Goal: Transaction & Acquisition: Purchase product/service

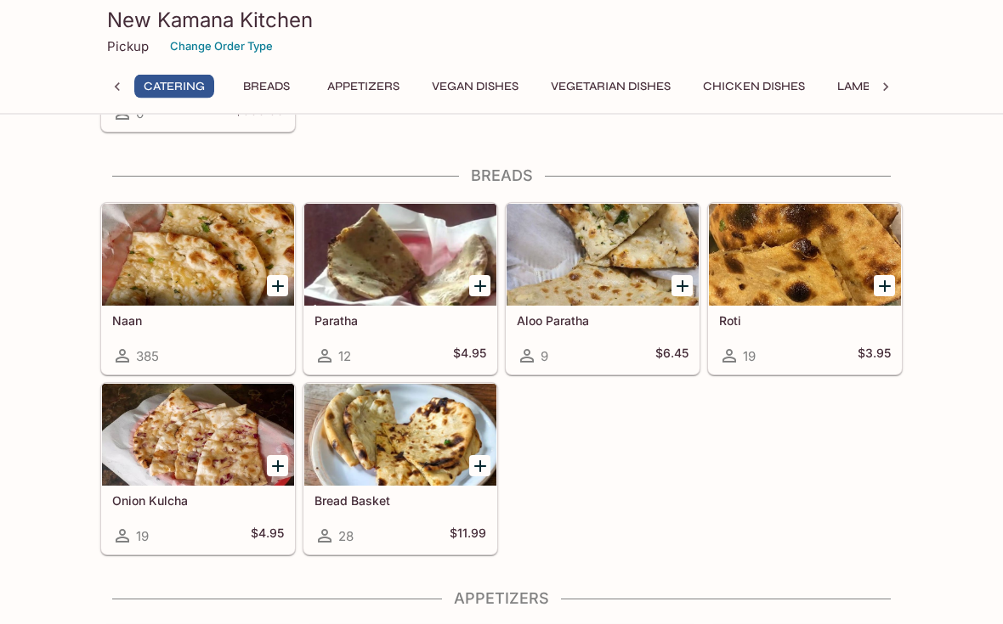
click at [470, 471] on icon "Add Bread Basket" at bounding box center [480, 467] width 20 height 20
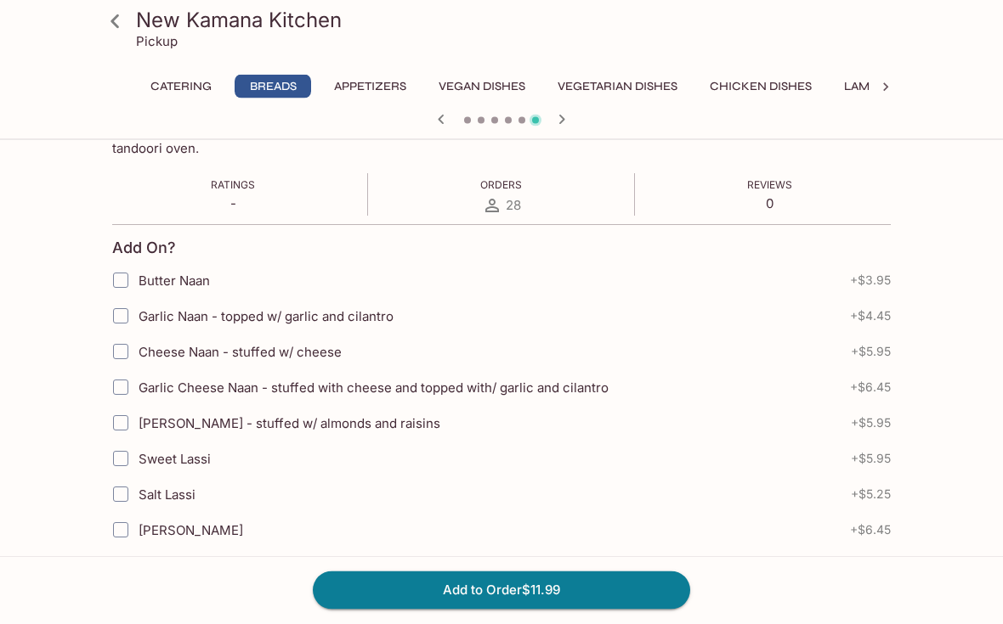
scroll to position [302, 0]
click at [131, 356] on input "Cheese Naan - stuffed w/ cheese" at bounding box center [121, 352] width 34 height 34
checkbox input "true"
click at [664, 609] on button "Add to Order $17.94" at bounding box center [501, 590] width 377 height 37
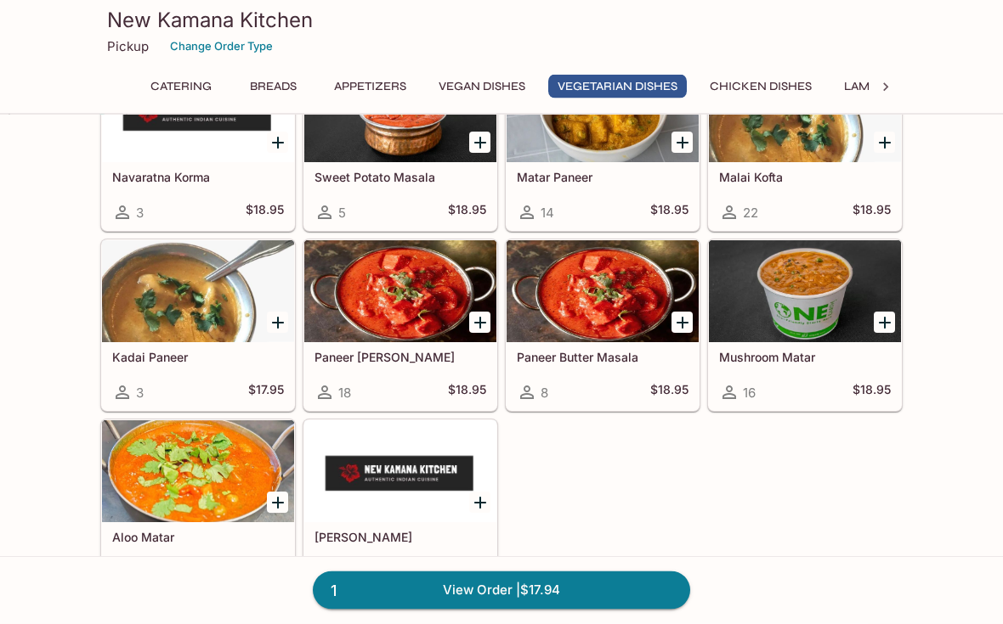
scroll to position [2616, 0]
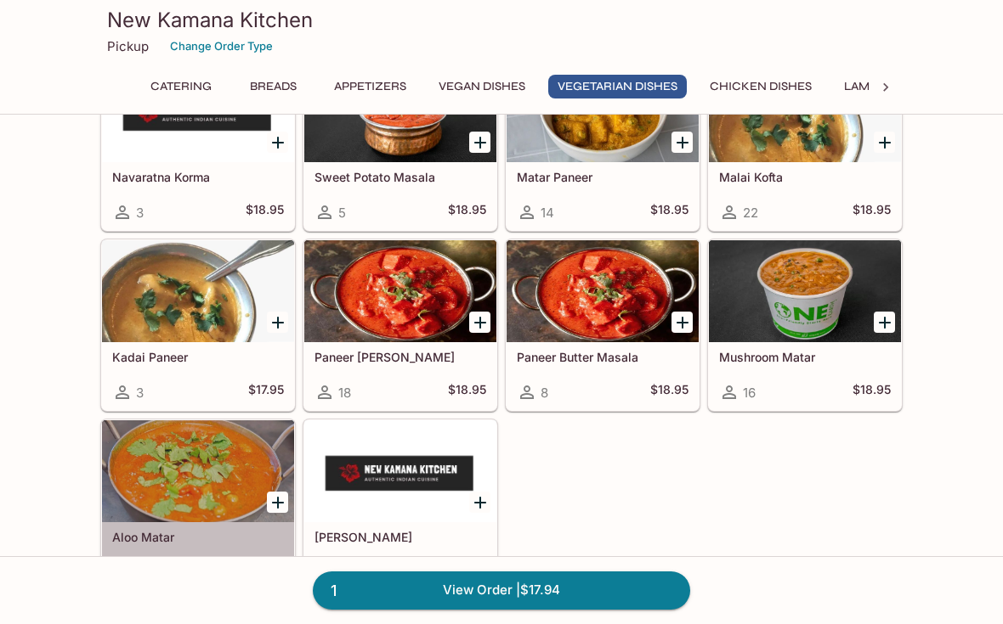
click at [143, 540] on h5 "Aloo Matar" at bounding box center [198, 537] width 172 height 14
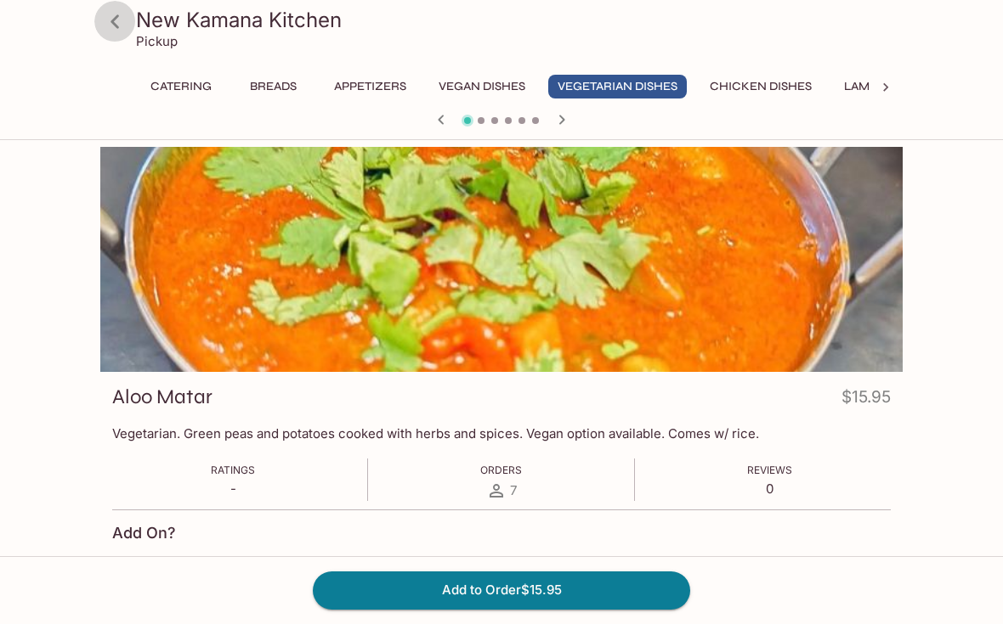
click at [122, 35] on icon at bounding box center [115, 22] width 30 height 30
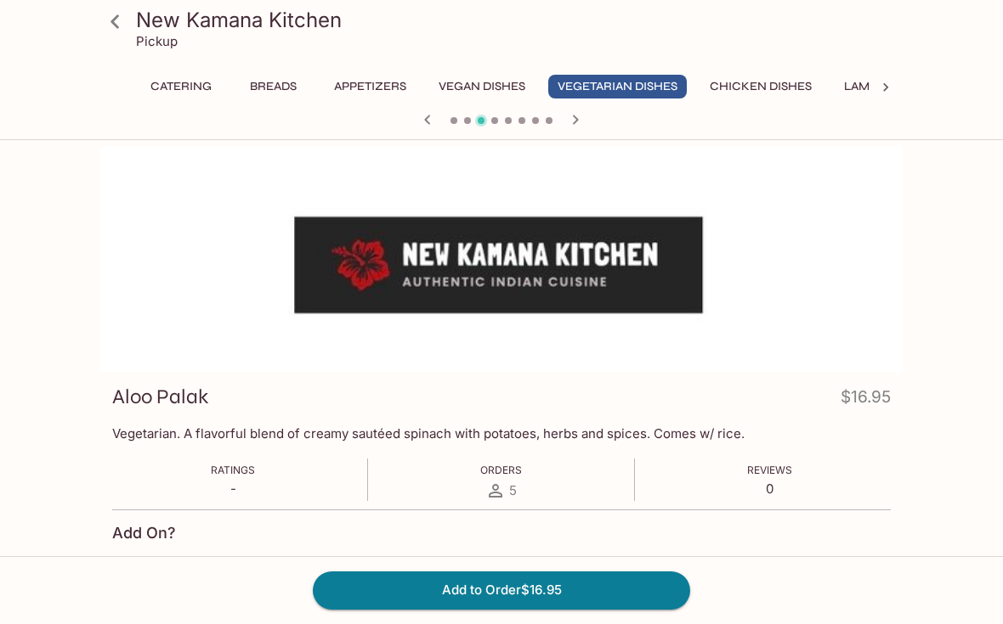
click at [129, 32] on icon at bounding box center [115, 22] width 30 height 30
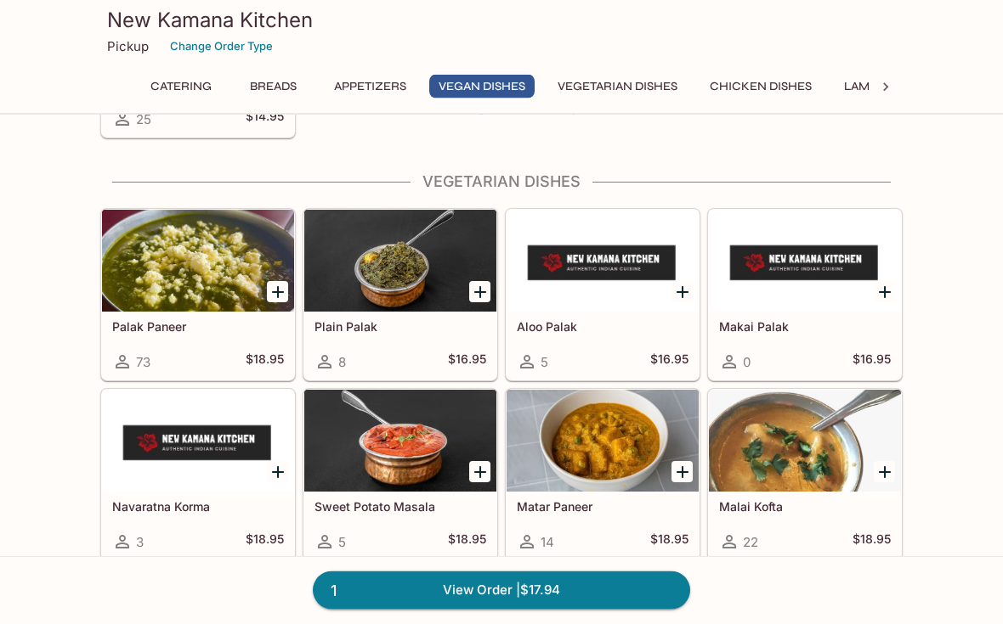
scroll to position [2289, 0]
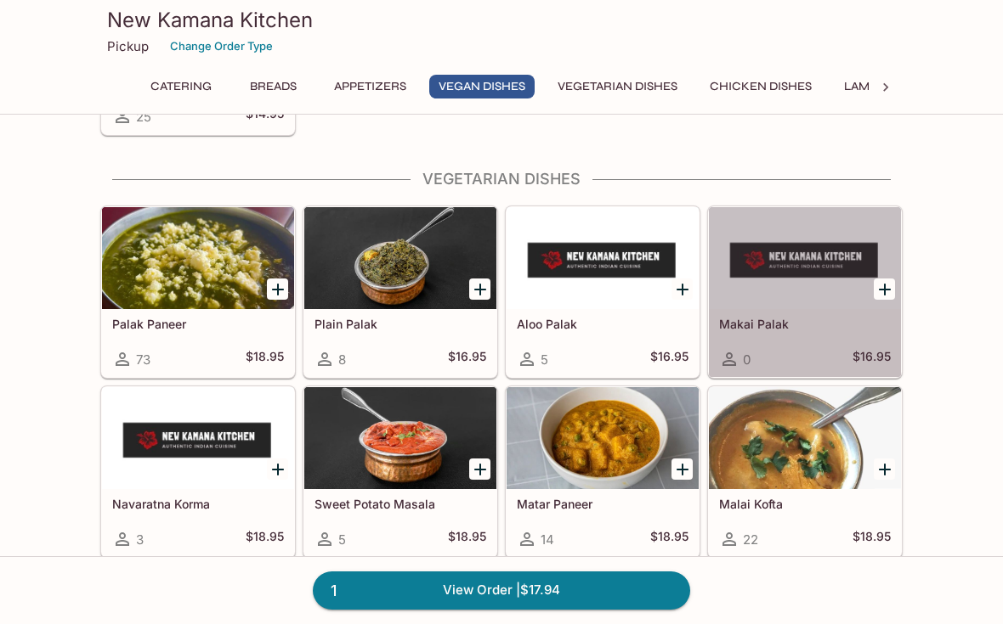
click at [765, 331] on div "Makai Palak 0 $16.95" at bounding box center [805, 343] width 192 height 68
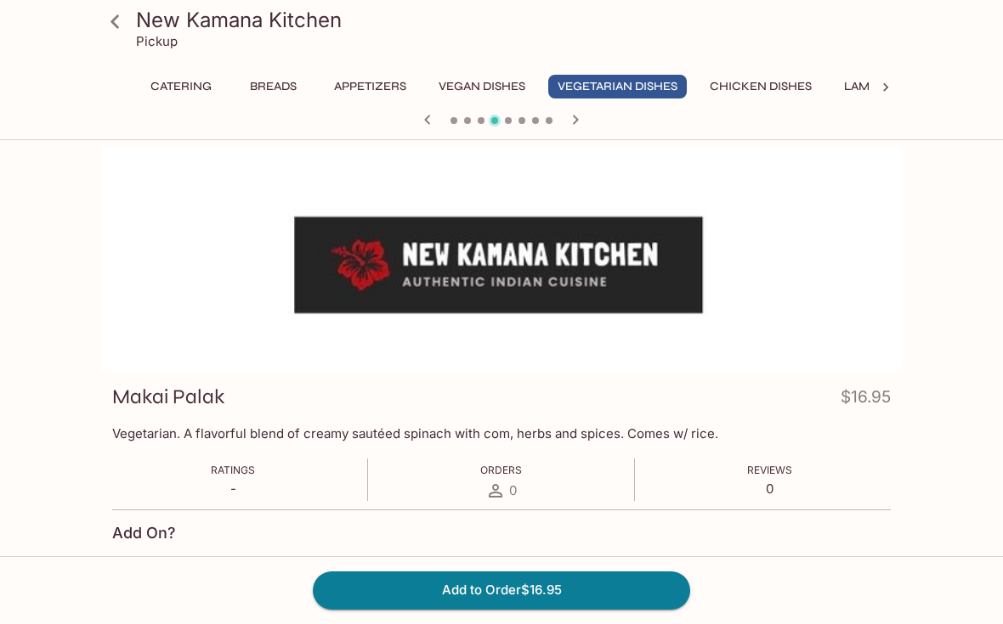
click at [635, 86] on button "Vegetarian Dishes" at bounding box center [617, 87] width 138 height 24
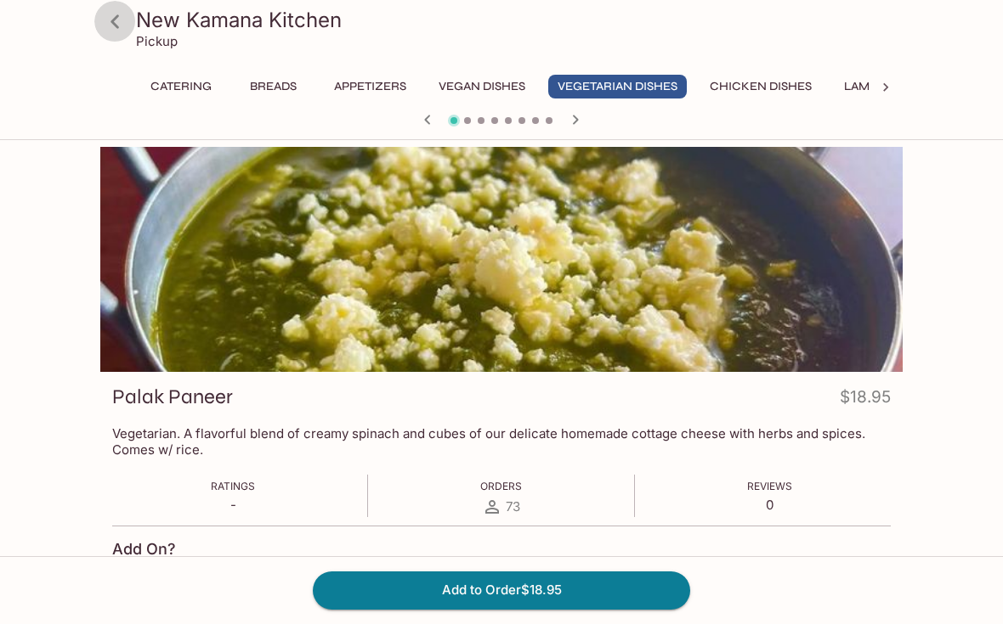
click at [112, 20] on icon at bounding box center [115, 22] width 30 height 30
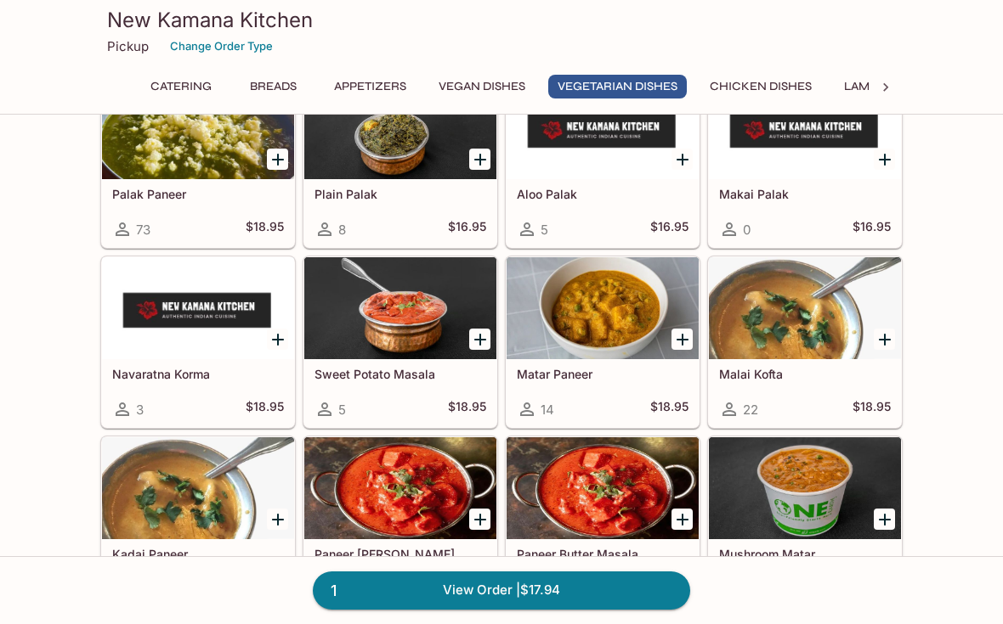
scroll to position [2426, 0]
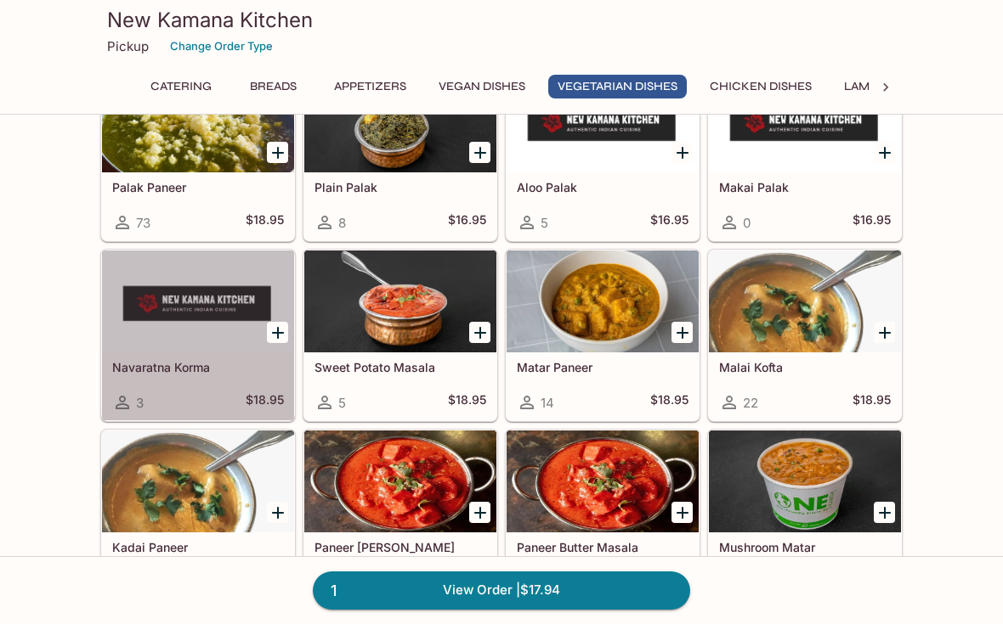
click at [168, 369] on h5 "Navaratna Korma" at bounding box center [198, 367] width 172 height 14
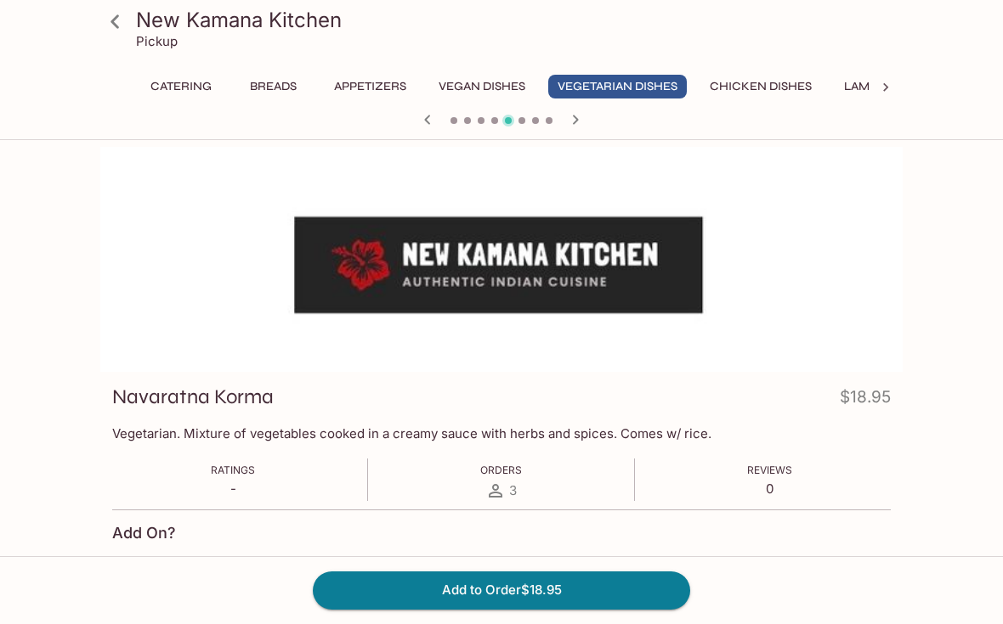
click at [116, 19] on icon at bounding box center [114, 21] width 8 height 14
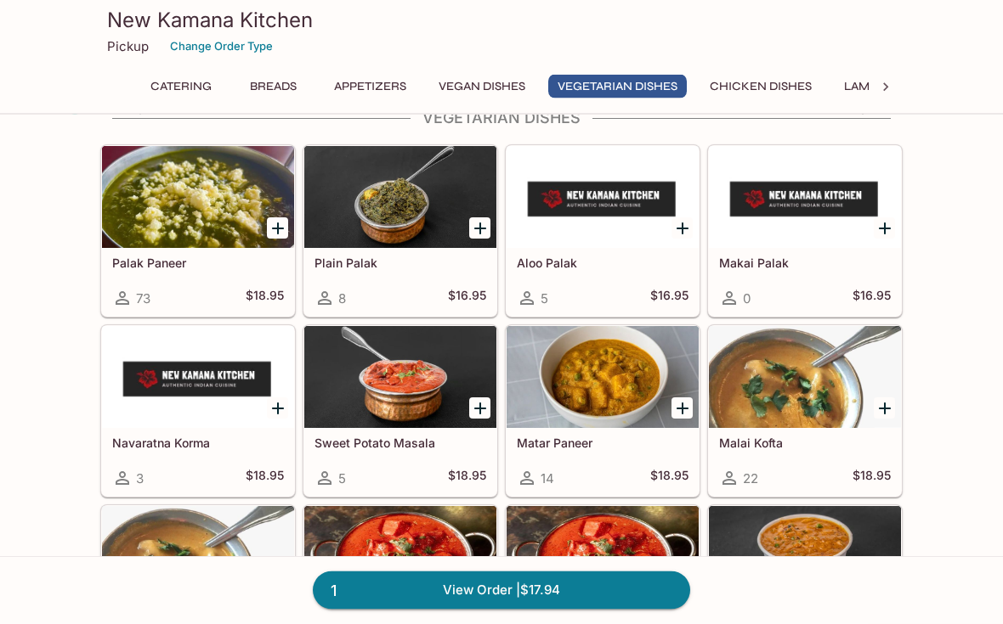
scroll to position [2350, 0]
click at [280, 229] on icon "Add Palak Paneer" at bounding box center [278, 229] width 12 height 12
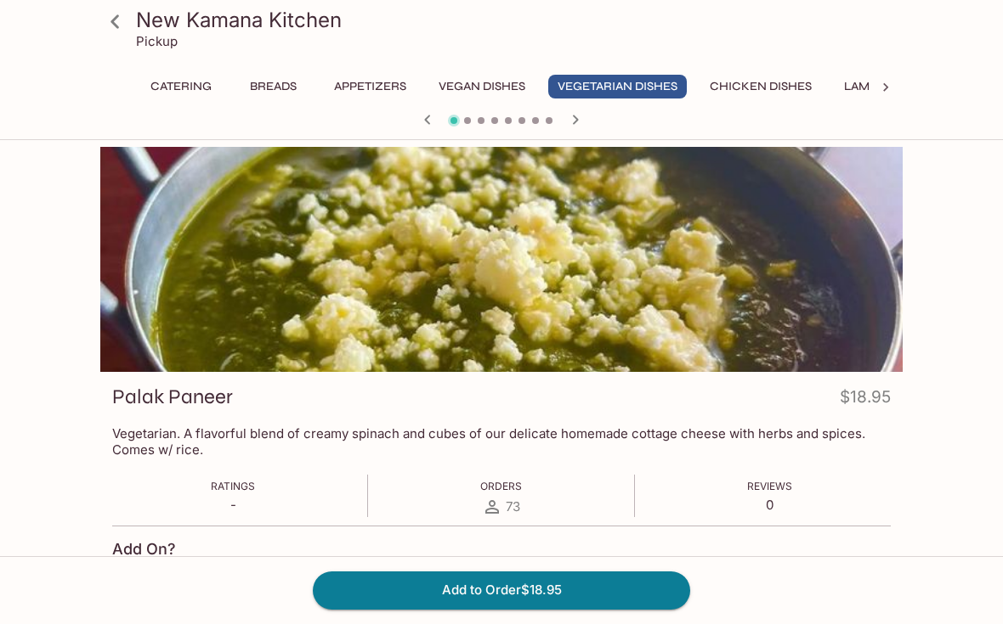
click at [673, 609] on button "Add to Order $18.95" at bounding box center [501, 590] width 377 height 37
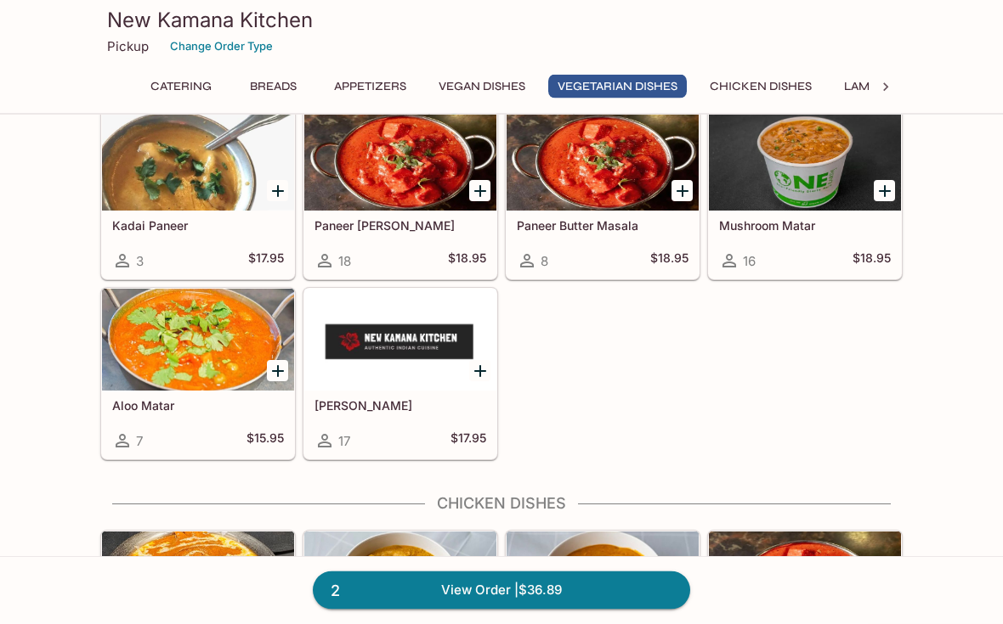
scroll to position [2748, 0]
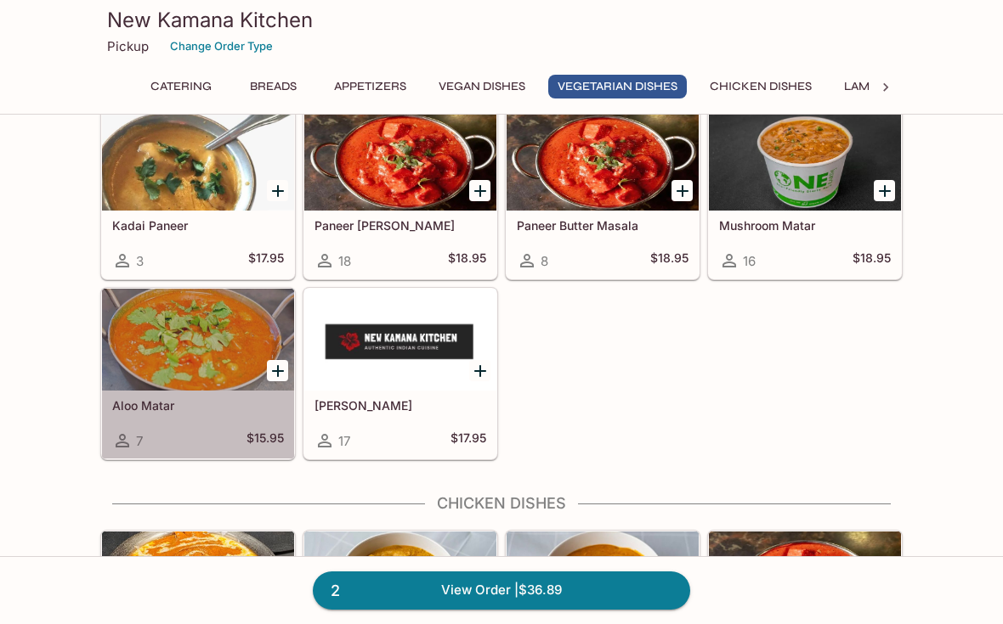
click at [148, 404] on h5 "Aloo Matar" at bounding box center [198, 405] width 172 height 14
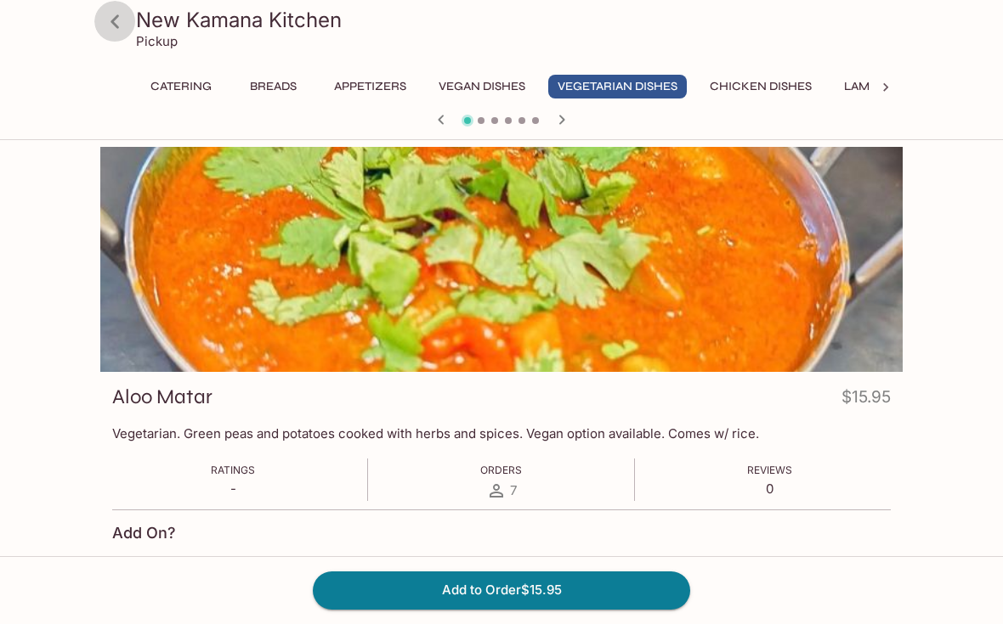
click at [128, 30] on icon at bounding box center [115, 22] width 30 height 30
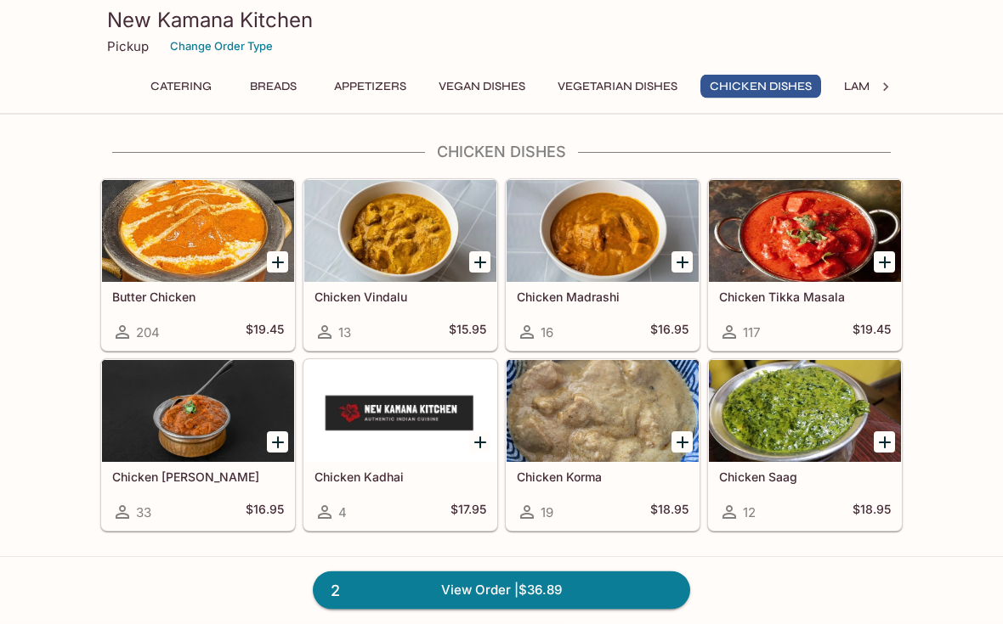
scroll to position [3099, 0]
click at [890, 271] on icon "Add Chicken Tikka Masala" at bounding box center [884, 262] width 20 height 20
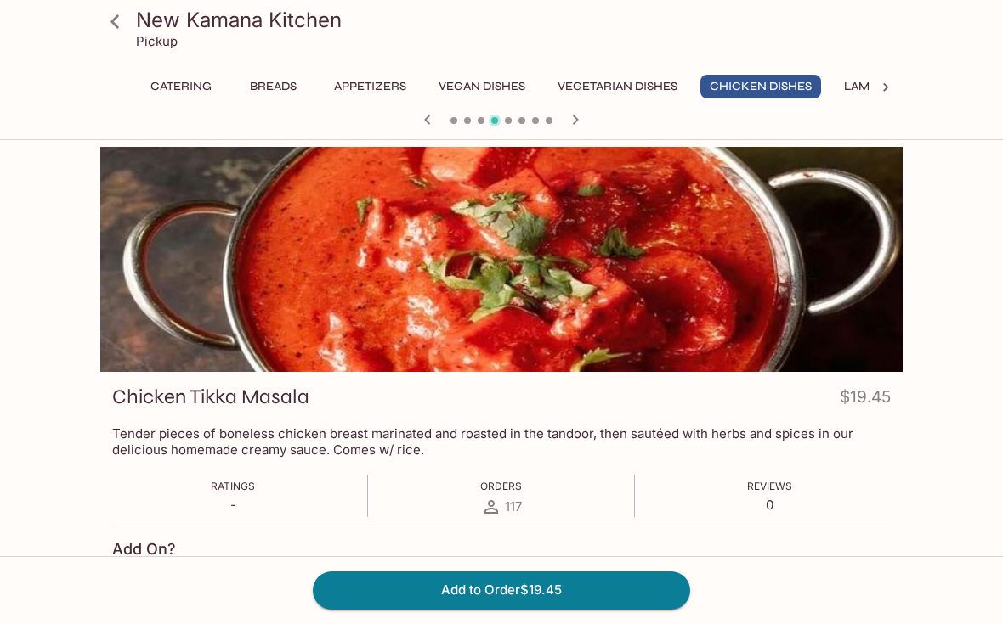
click at [681, 609] on button "Add to Order $19.45" at bounding box center [501, 590] width 377 height 37
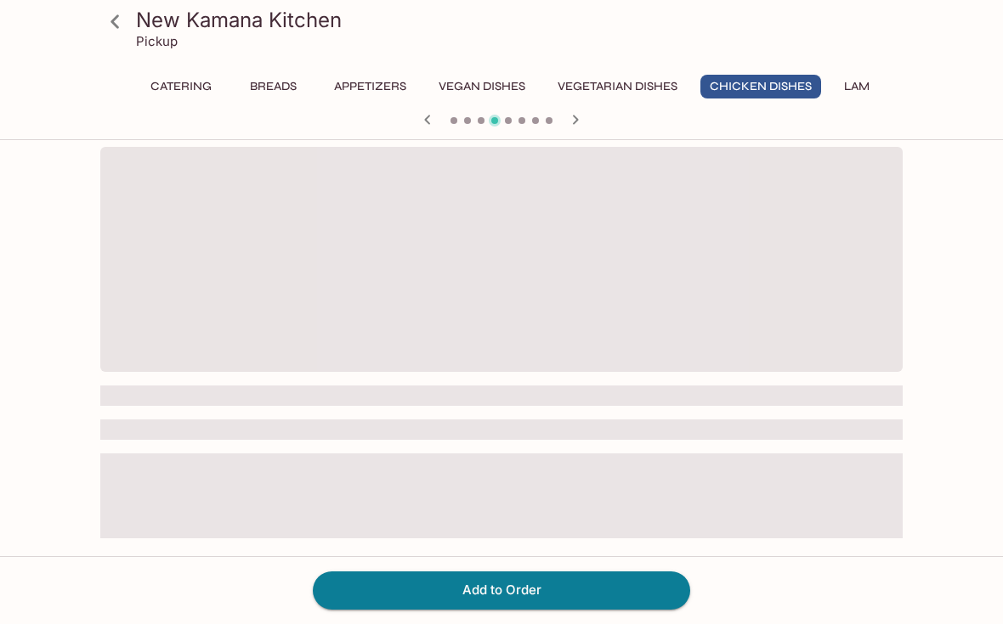
scroll to position [31, 0]
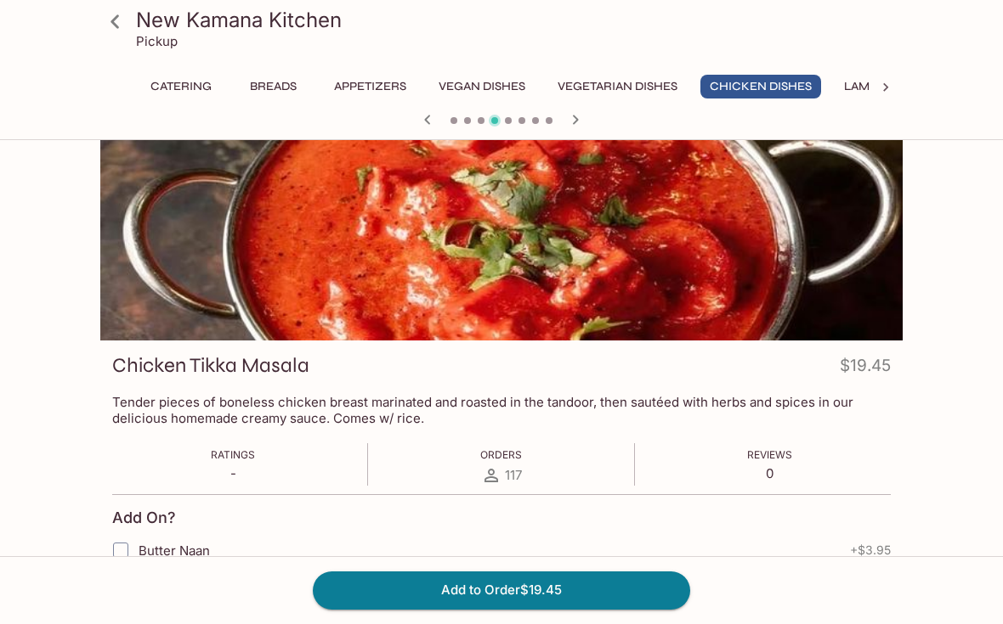
click at [117, 30] on icon at bounding box center [115, 22] width 30 height 30
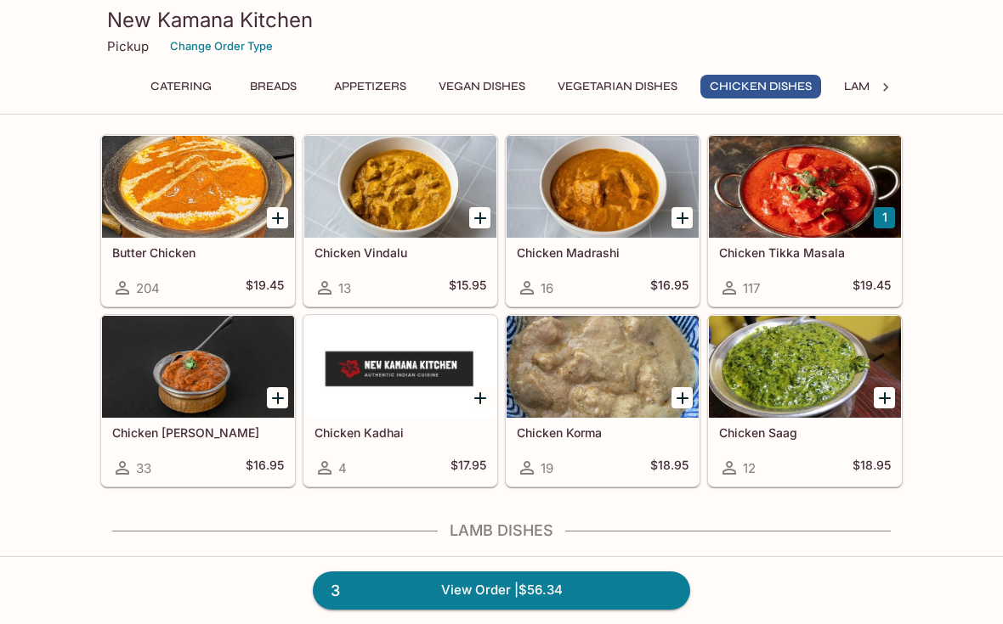
scroll to position [3145, 0]
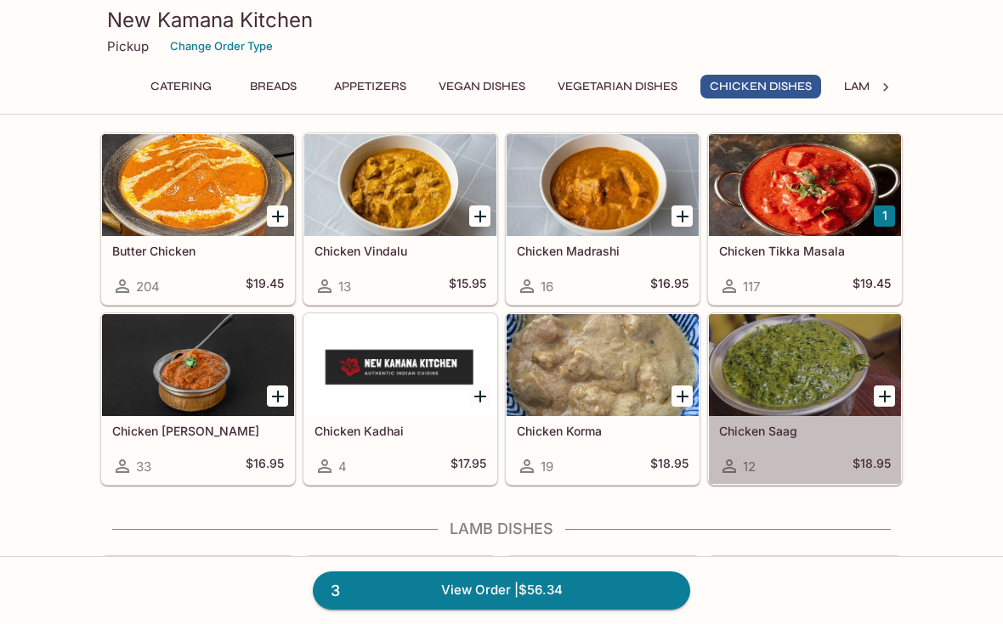
click at [779, 441] on div "Chicken Saag 12 $18.95" at bounding box center [805, 450] width 192 height 68
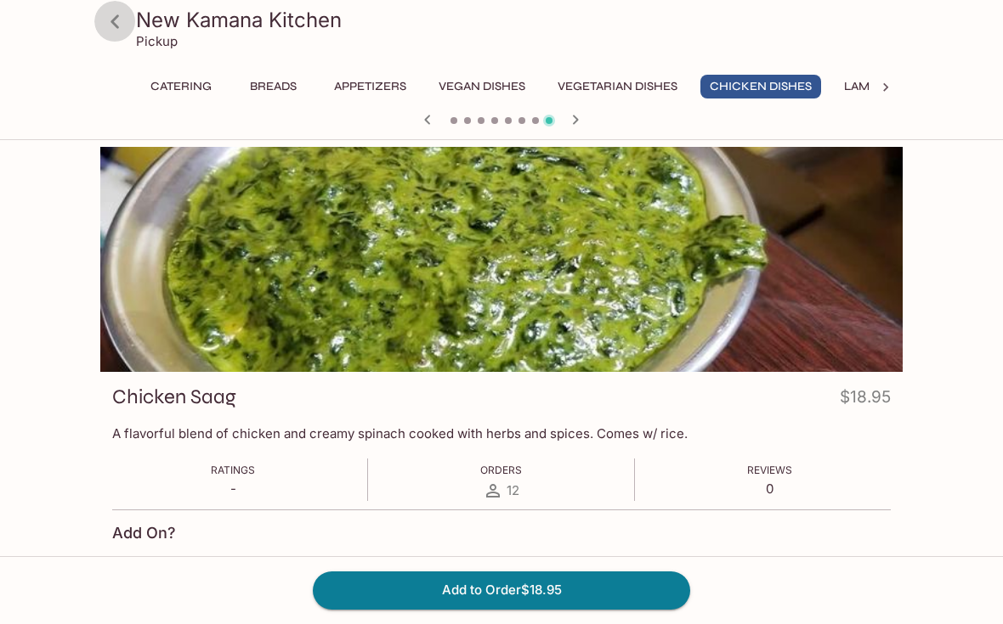
click at [118, 29] on icon at bounding box center [115, 22] width 30 height 30
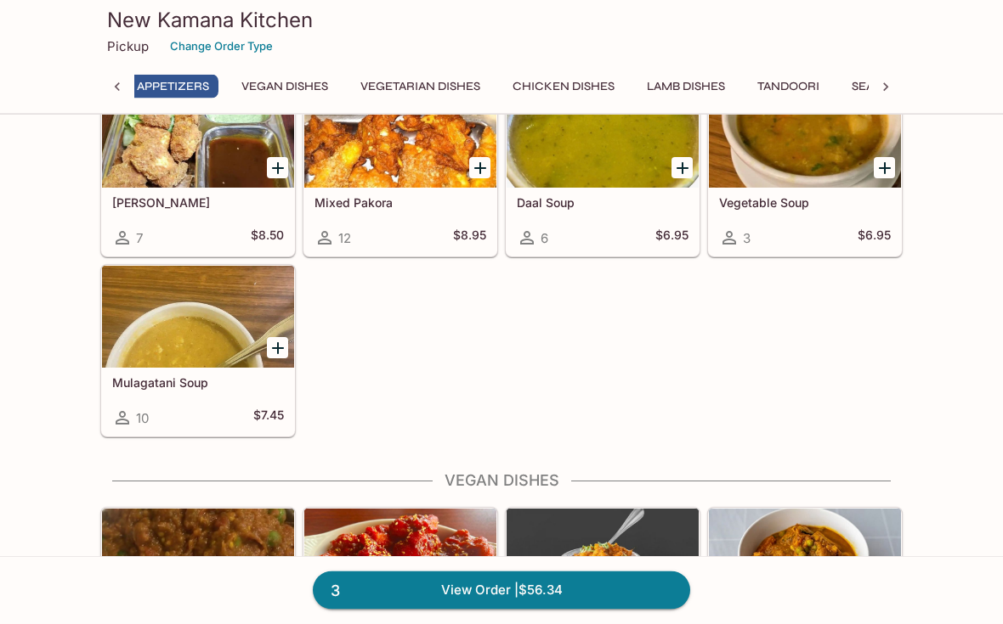
scroll to position [0, 189]
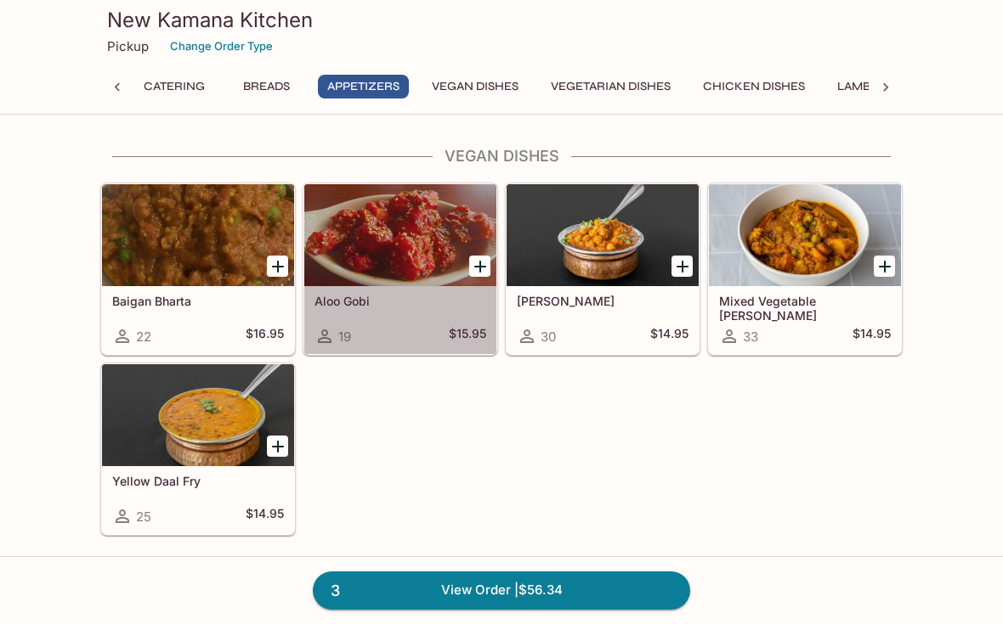
click at [362, 301] on h5 "Aloo Gobi" at bounding box center [400, 301] width 172 height 14
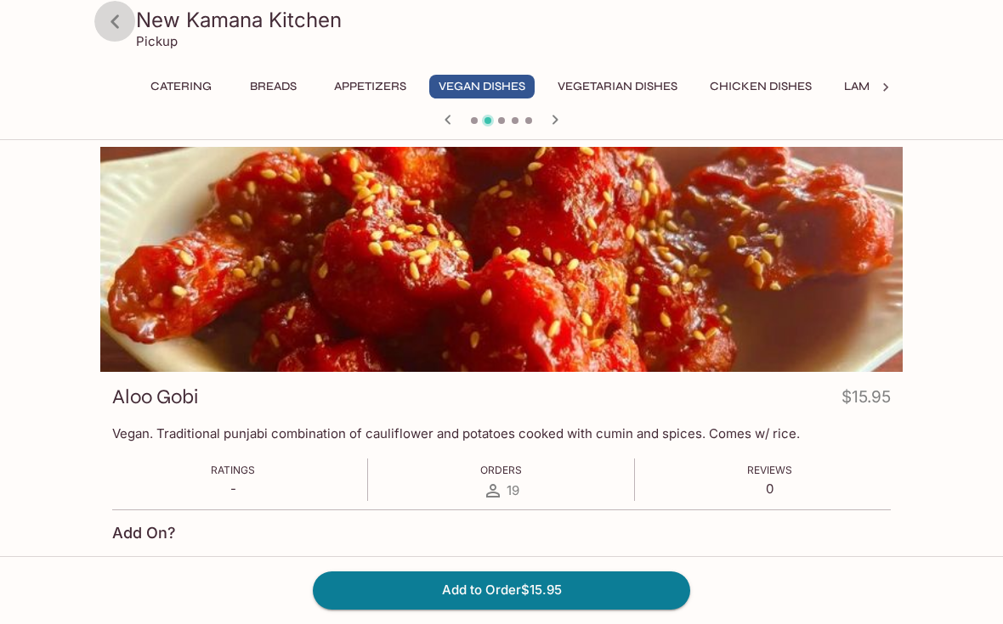
click at [126, 23] on icon at bounding box center [115, 22] width 30 height 30
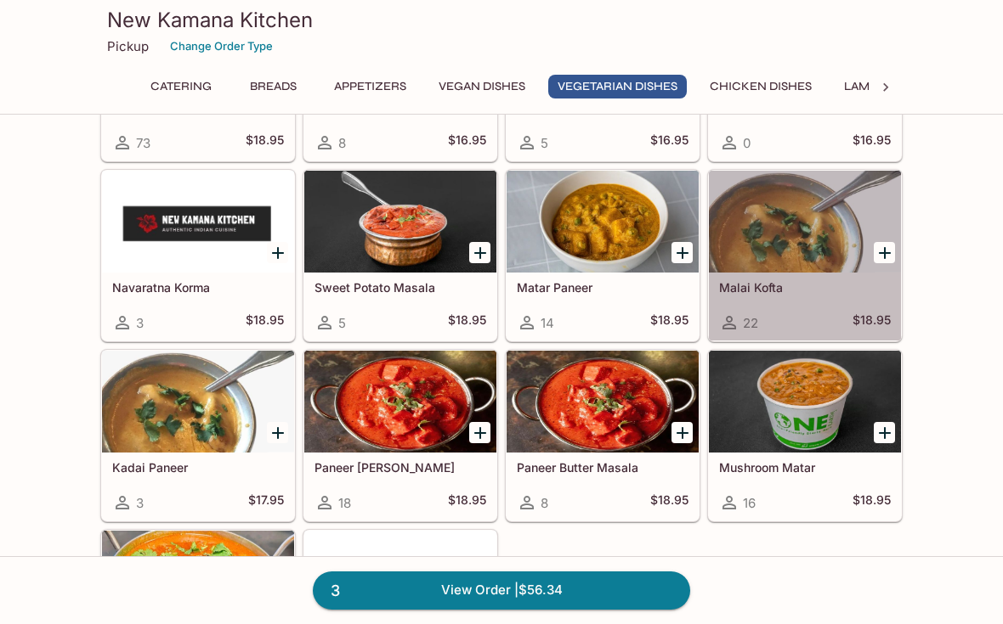
click at [767, 286] on h5 "Malai Kofta" at bounding box center [805, 287] width 172 height 14
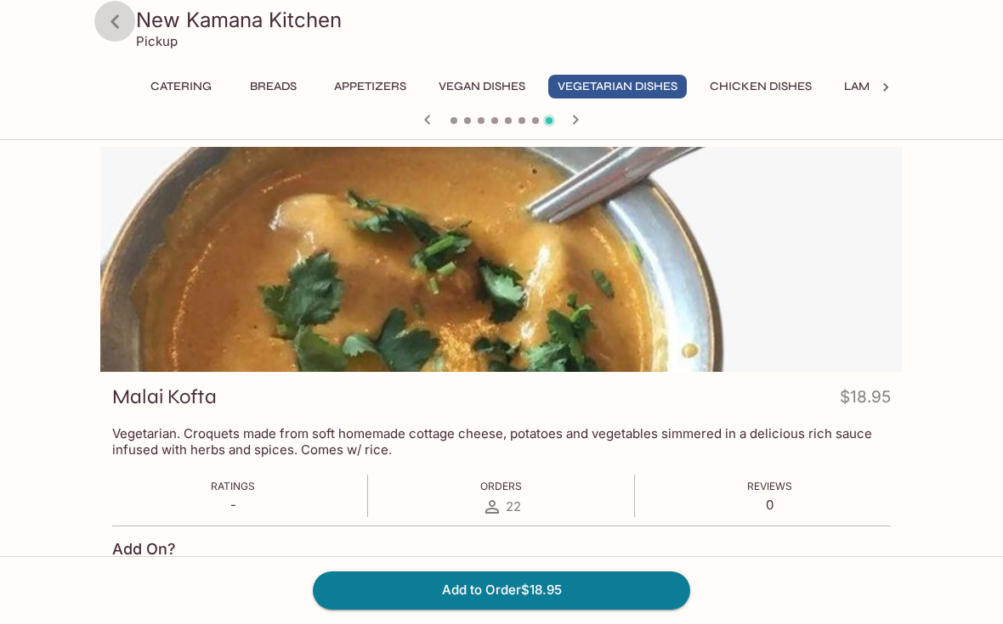
click at [133, 20] on link at bounding box center [114, 21] width 42 height 42
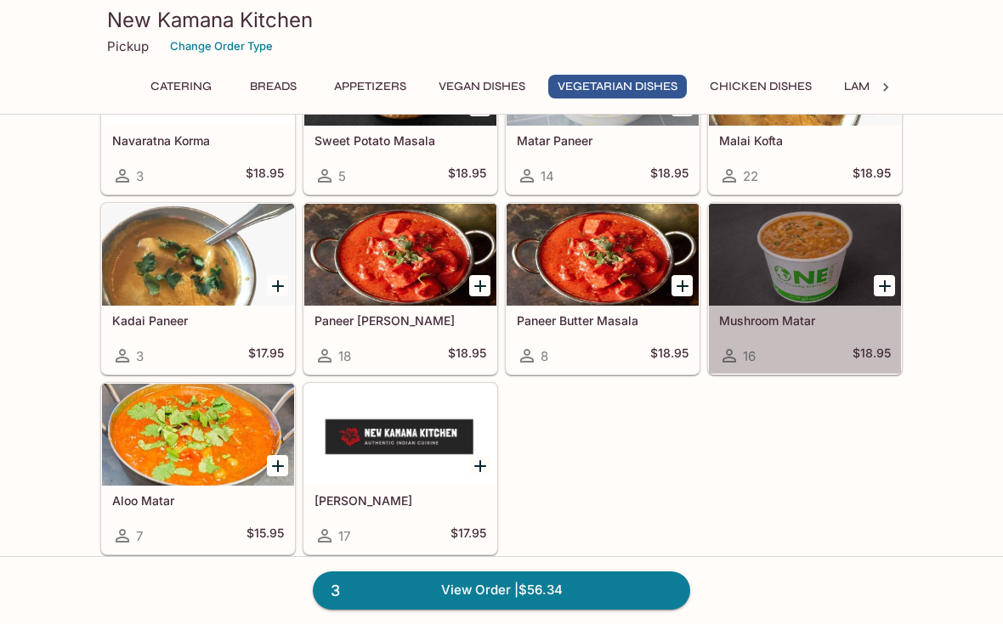
click at [785, 325] on h5 "Mushroom Matar" at bounding box center [805, 320] width 172 height 14
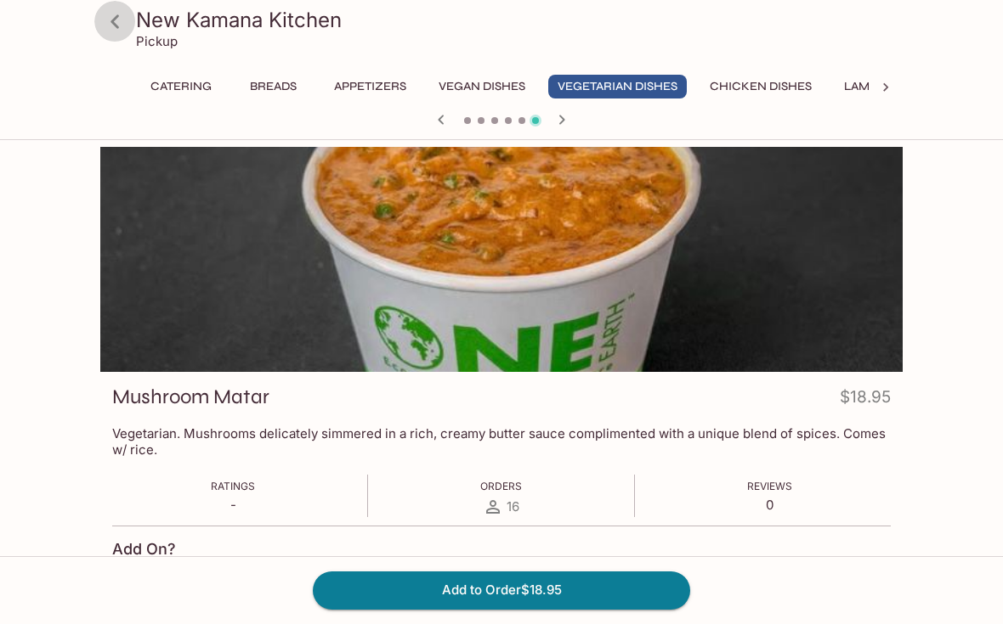
click at [122, 24] on icon at bounding box center [115, 22] width 30 height 30
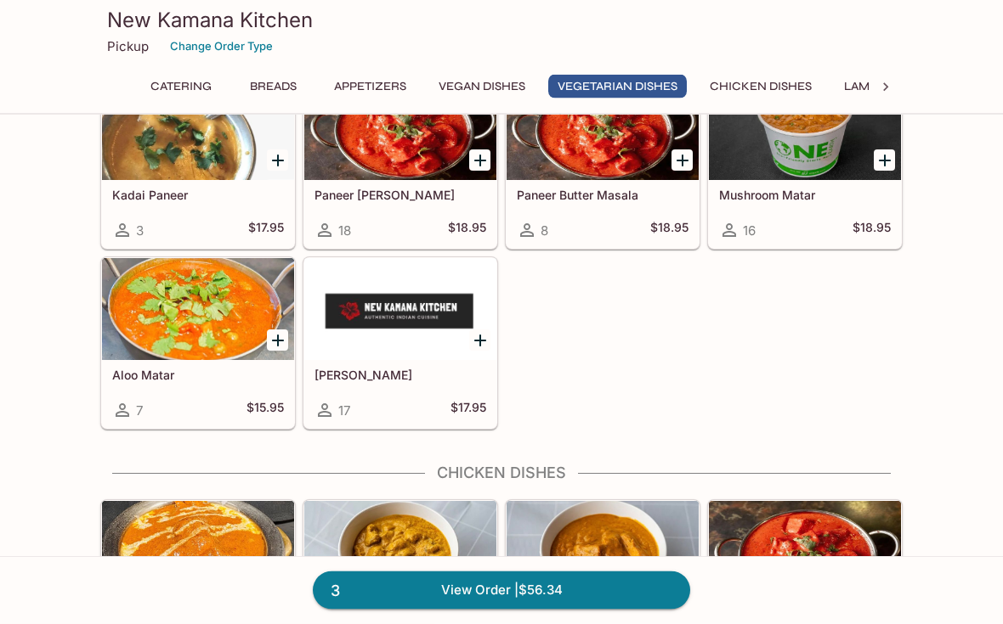
scroll to position [2778, 0]
click at [147, 376] on h5 "Aloo Matar" at bounding box center [198, 375] width 172 height 14
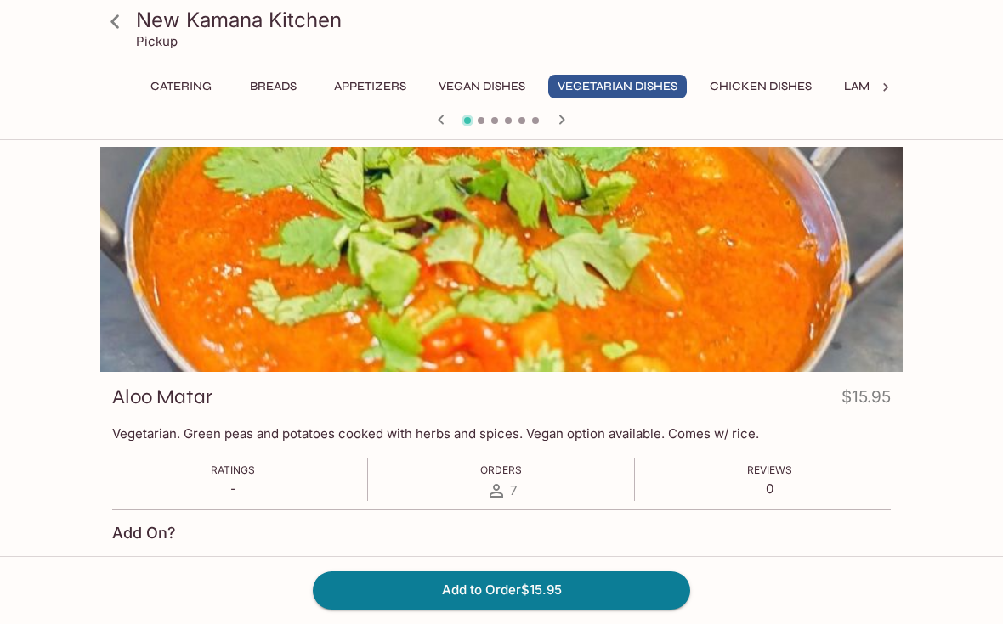
click at [650, 609] on button "Add to Order $15.95" at bounding box center [501, 590] width 377 height 37
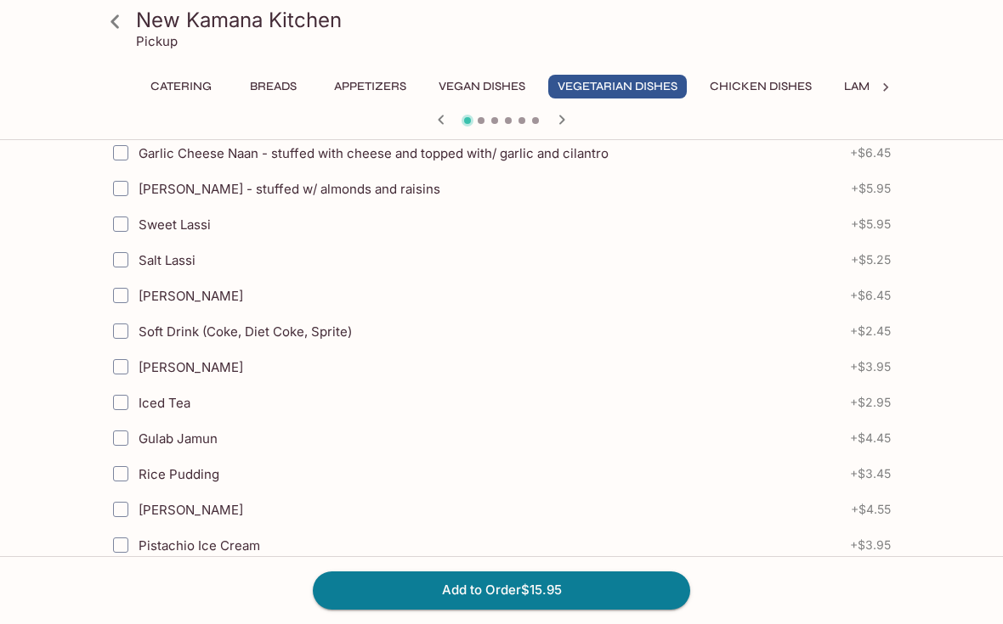
scroll to position [517, 0]
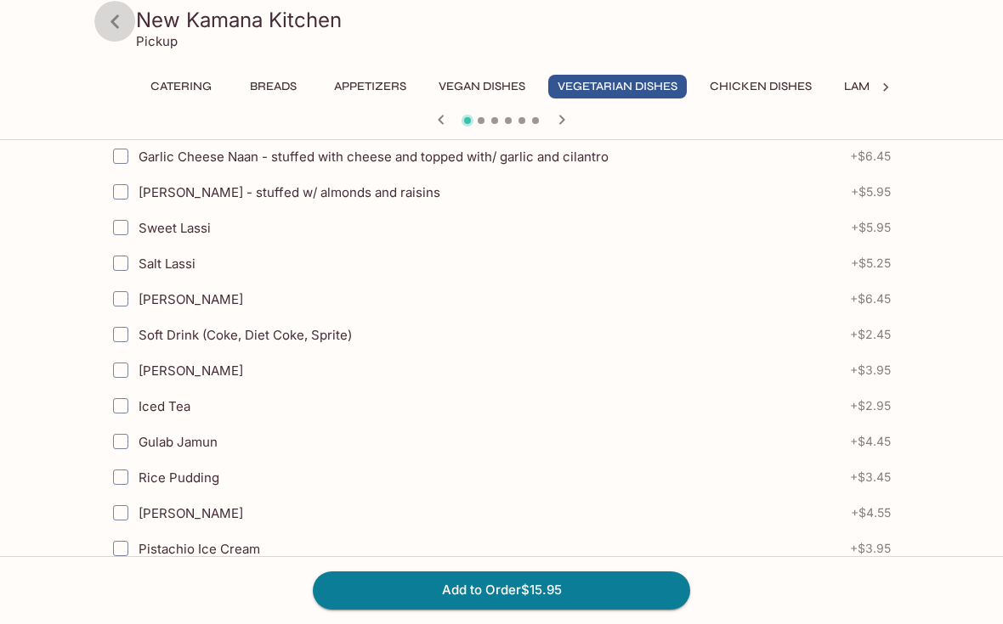
click at [123, 23] on icon at bounding box center [115, 22] width 30 height 30
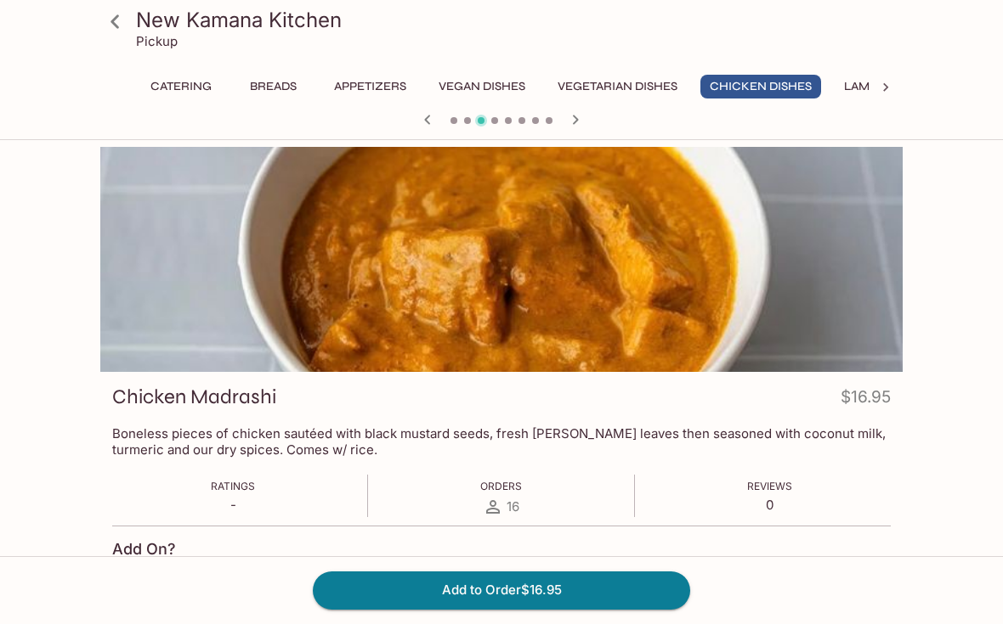
click at [124, 26] on icon at bounding box center [115, 22] width 30 height 30
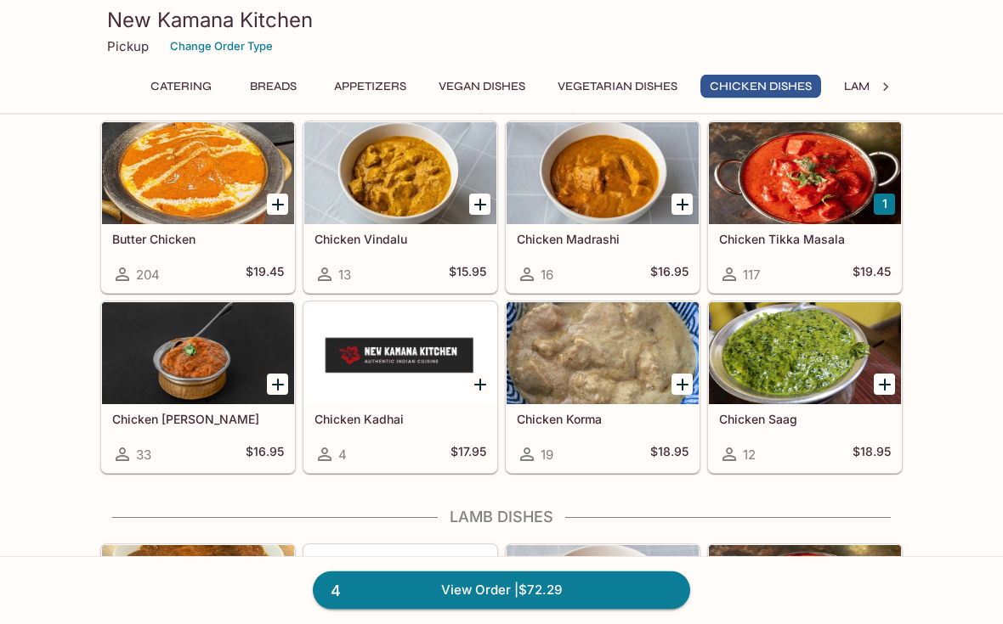
scroll to position [3158, 0]
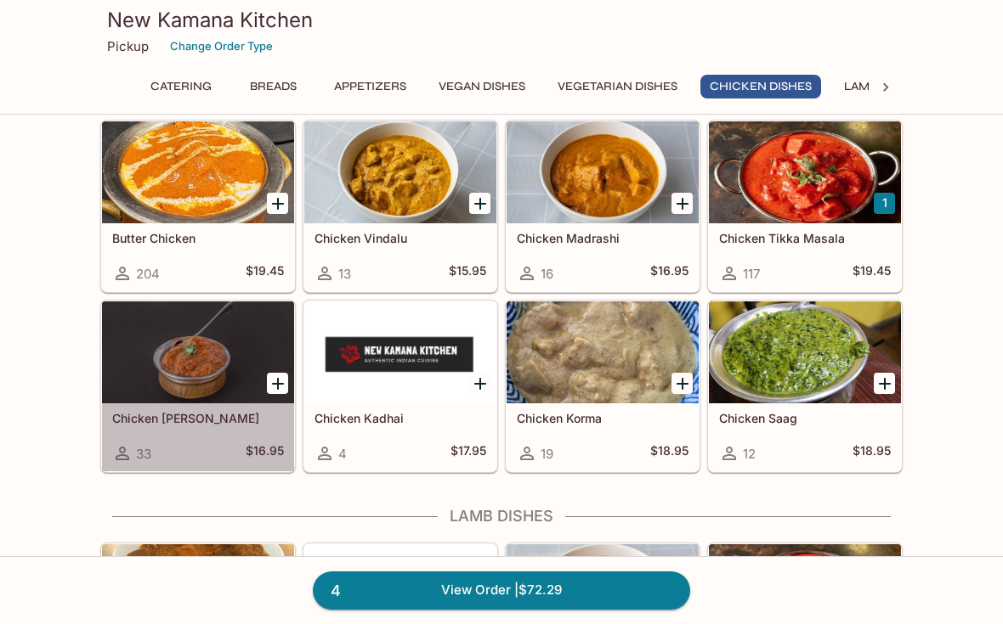
click at [155, 418] on h5 "Chicken [PERSON_NAME]" at bounding box center [198, 418] width 172 height 14
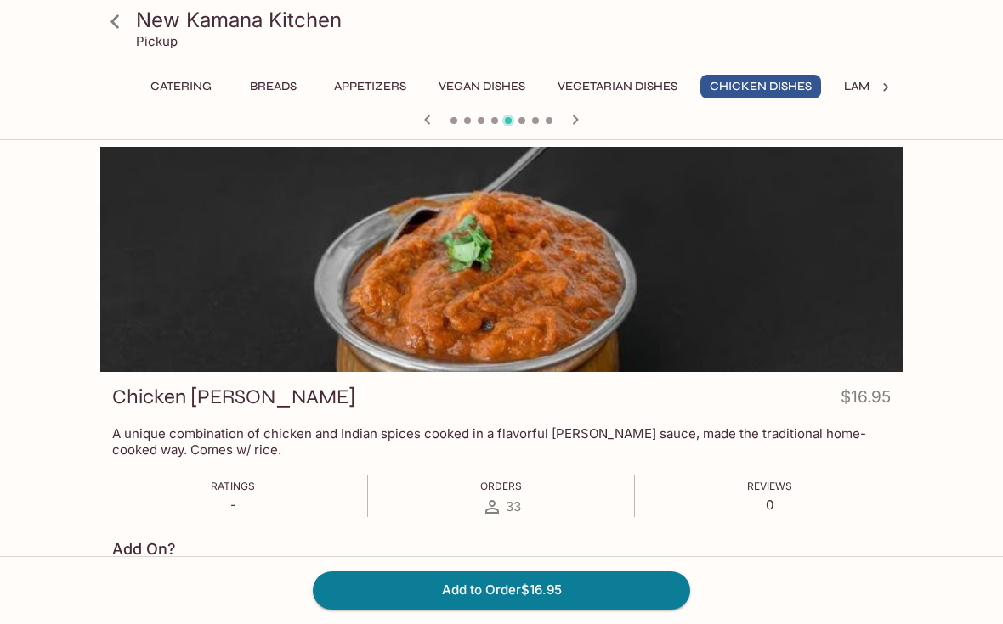
click at [615, 609] on button "Add to Order $16.95" at bounding box center [501, 590] width 377 height 37
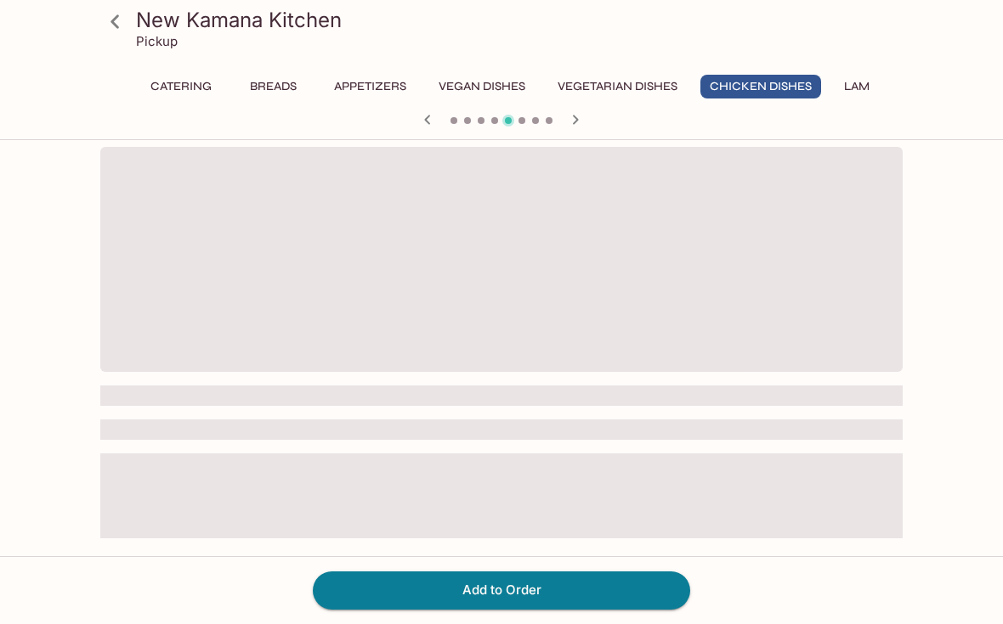
scroll to position [31, 0]
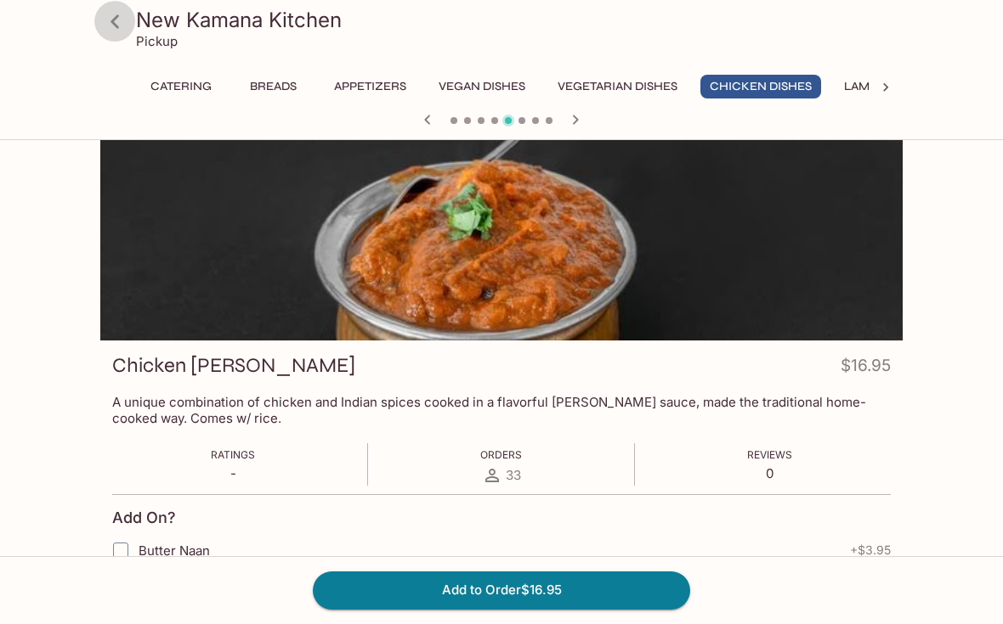
click at [121, 22] on icon at bounding box center [115, 22] width 30 height 30
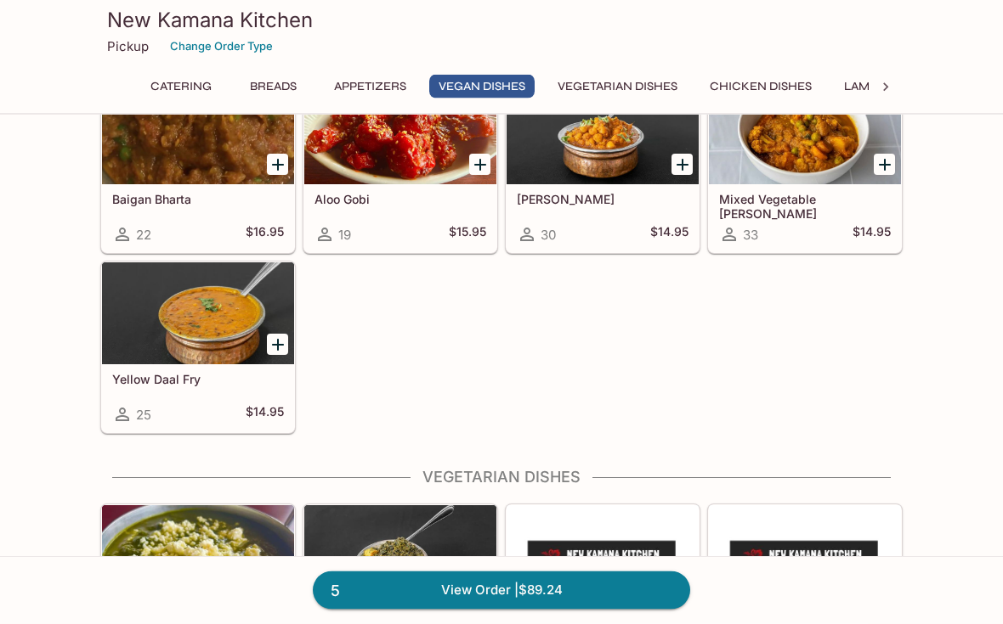
scroll to position [1991, 0]
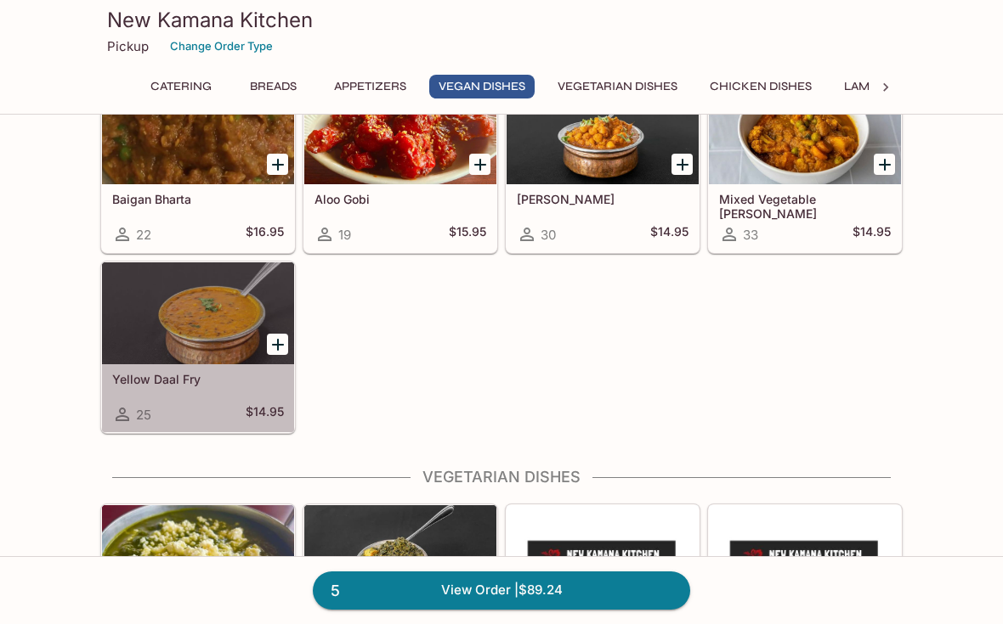
click at [161, 376] on h5 "Yellow Daal Fry" at bounding box center [198, 379] width 172 height 14
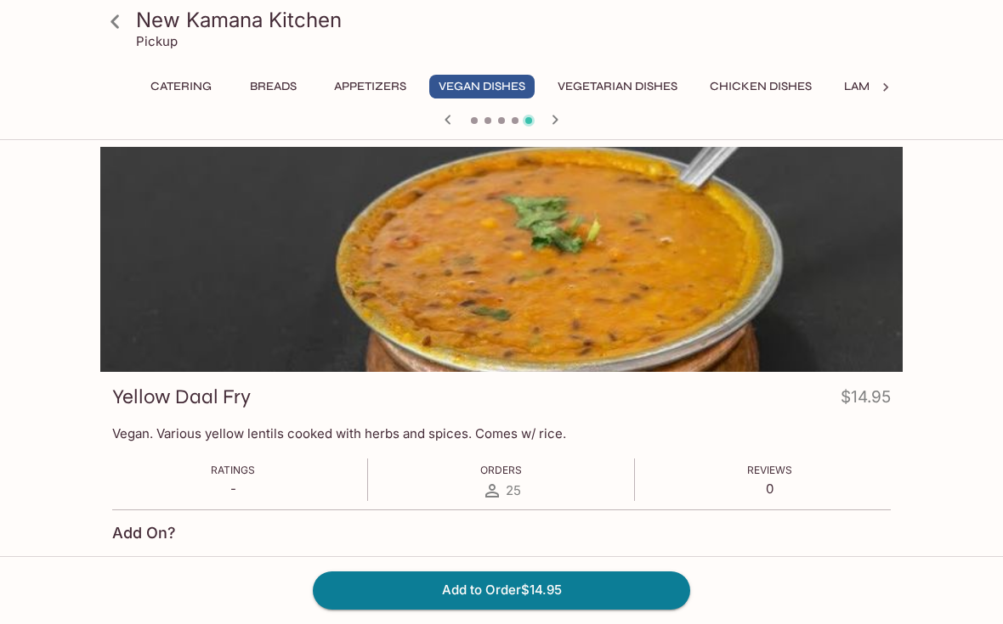
click at [133, 27] on link at bounding box center [114, 21] width 42 height 42
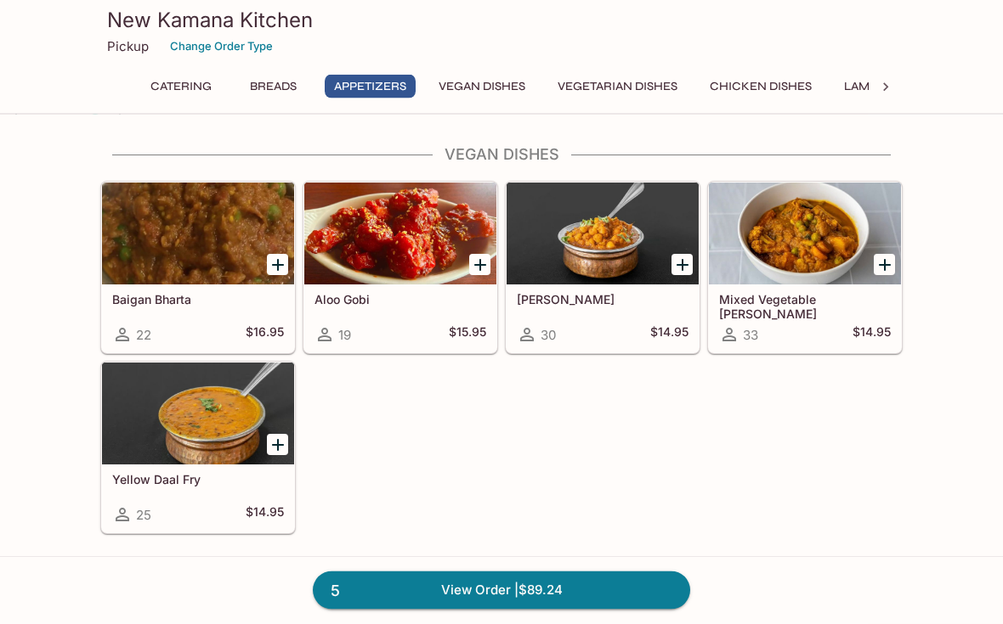
scroll to position [1890, 0]
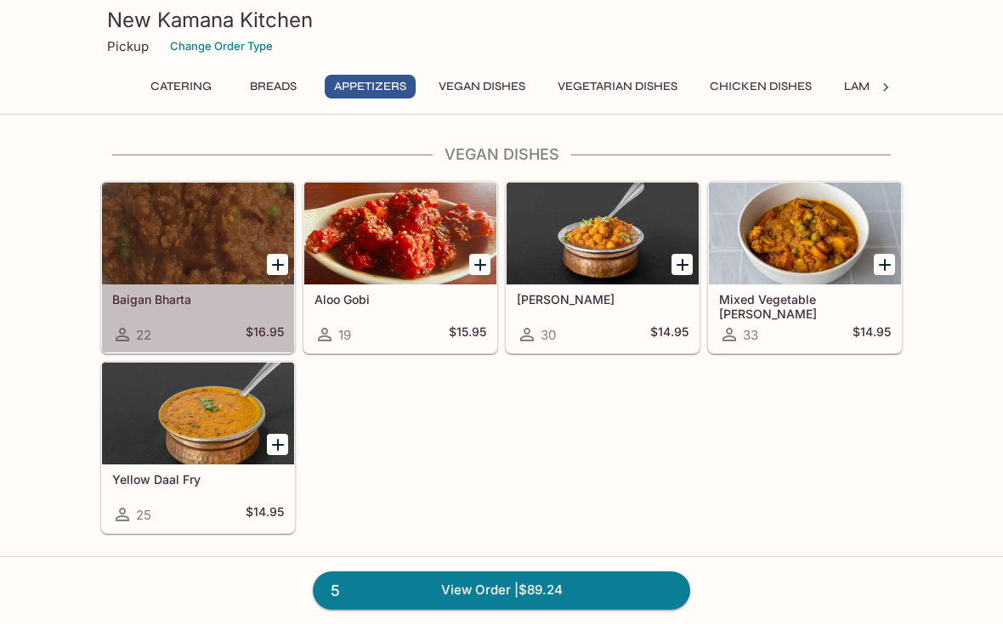
click at [169, 304] on h5 "Baigan Bharta" at bounding box center [198, 299] width 172 height 14
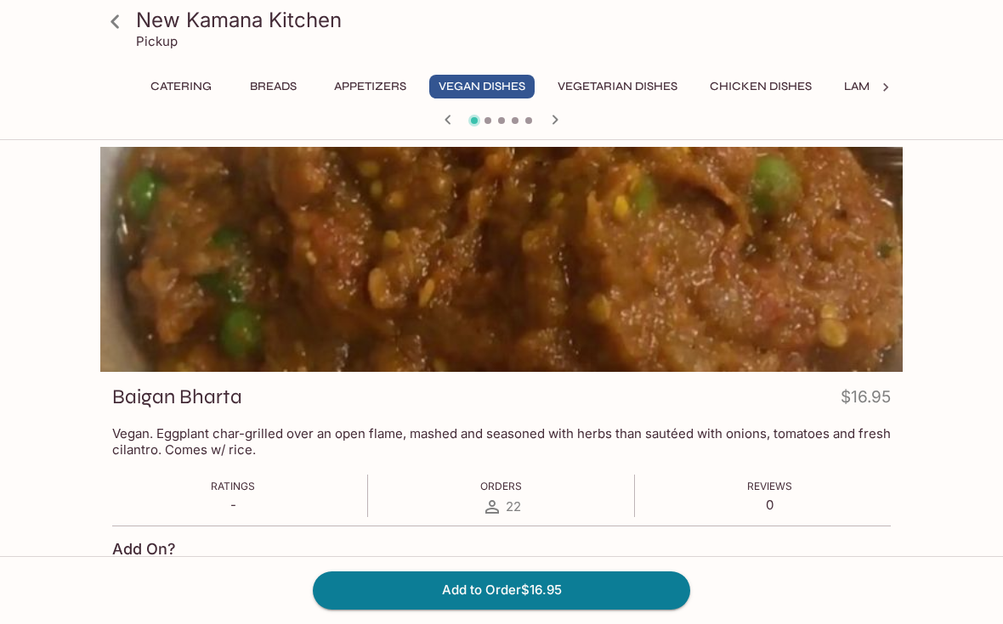
click at [650, 609] on button "Add to Order $16.95" at bounding box center [501, 590] width 377 height 37
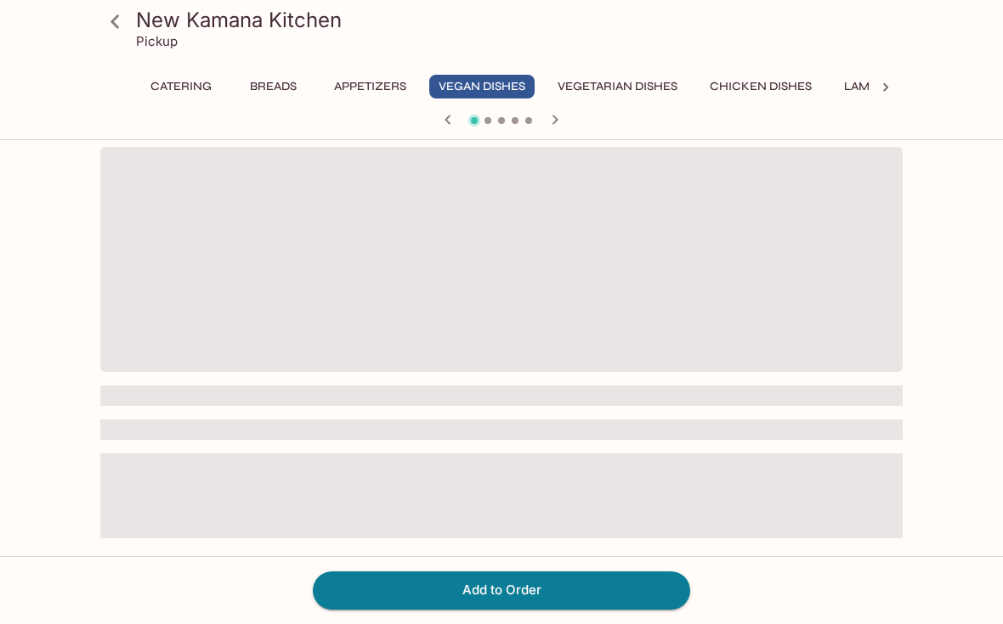
scroll to position [31, 0]
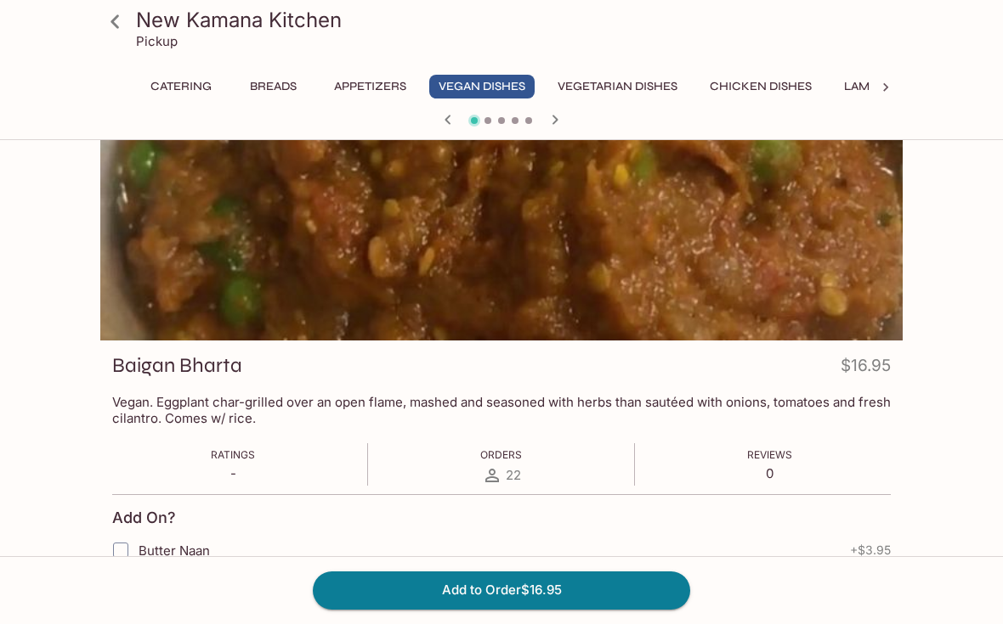
click at [133, 22] on link at bounding box center [114, 21] width 42 height 42
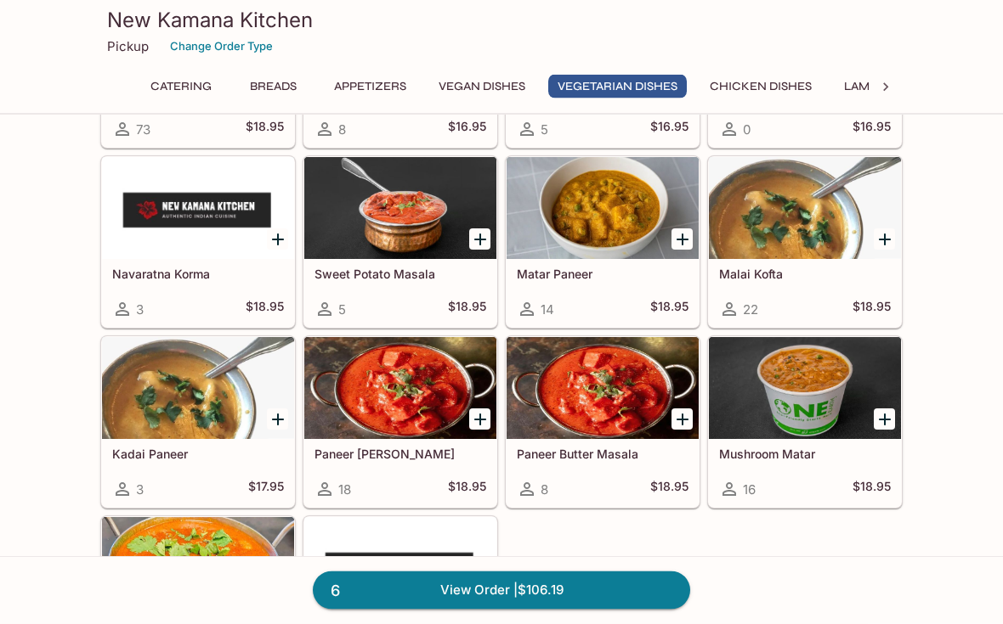
scroll to position [2518, 0]
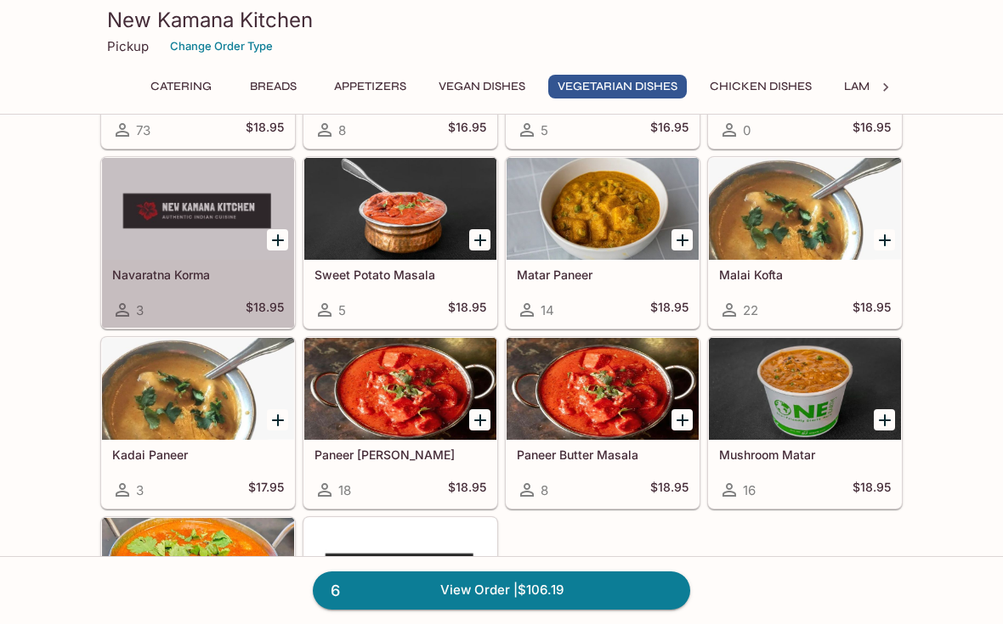
click at [167, 268] on h5 "Navaratna Korma" at bounding box center [198, 275] width 172 height 14
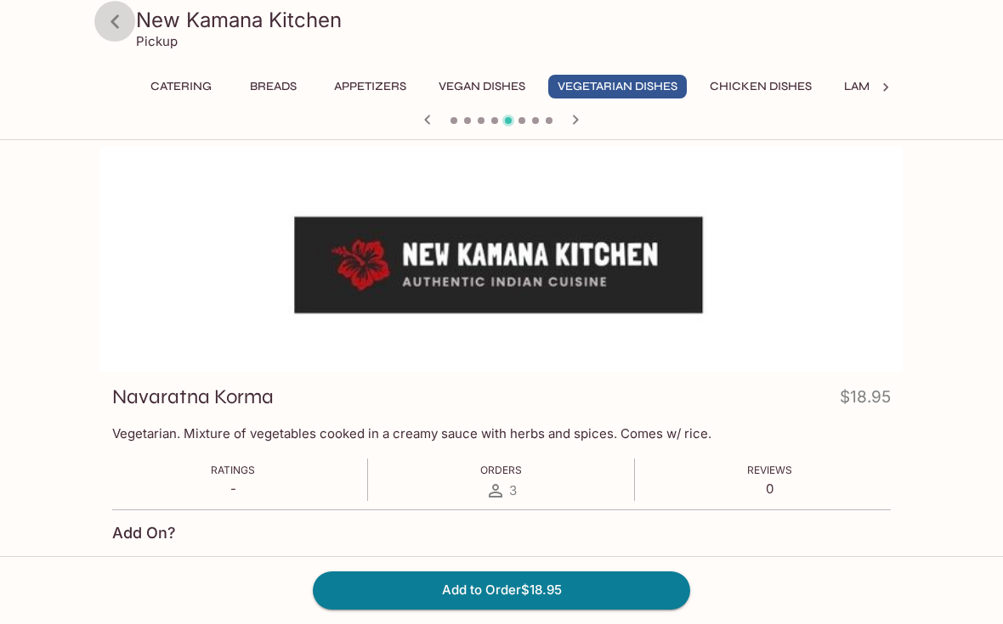
click at [125, 25] on icon at bounding box center [115, 22] width 30 height 30
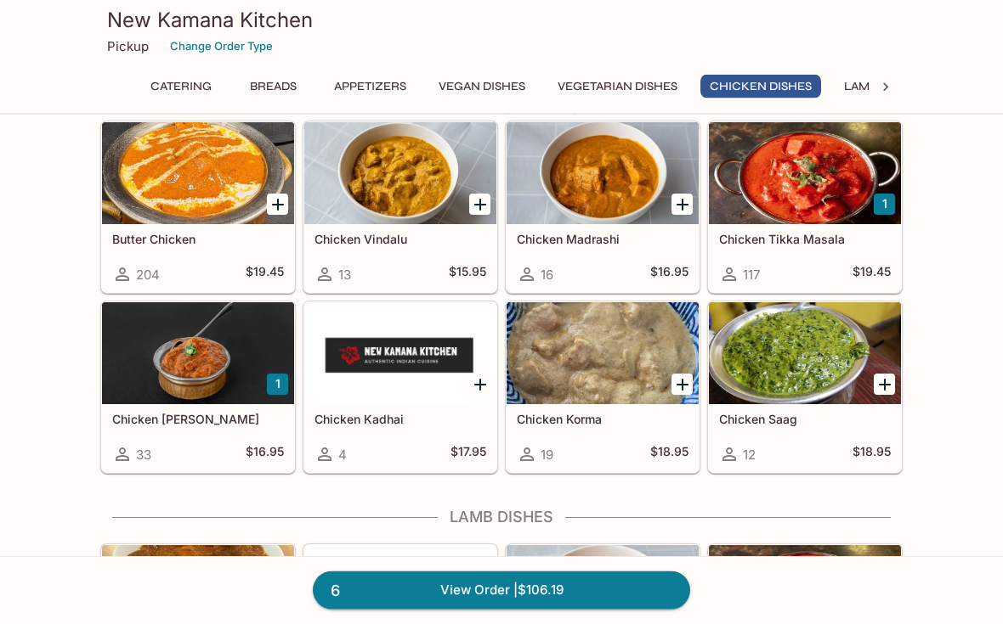
scroll to position [3159, 0]
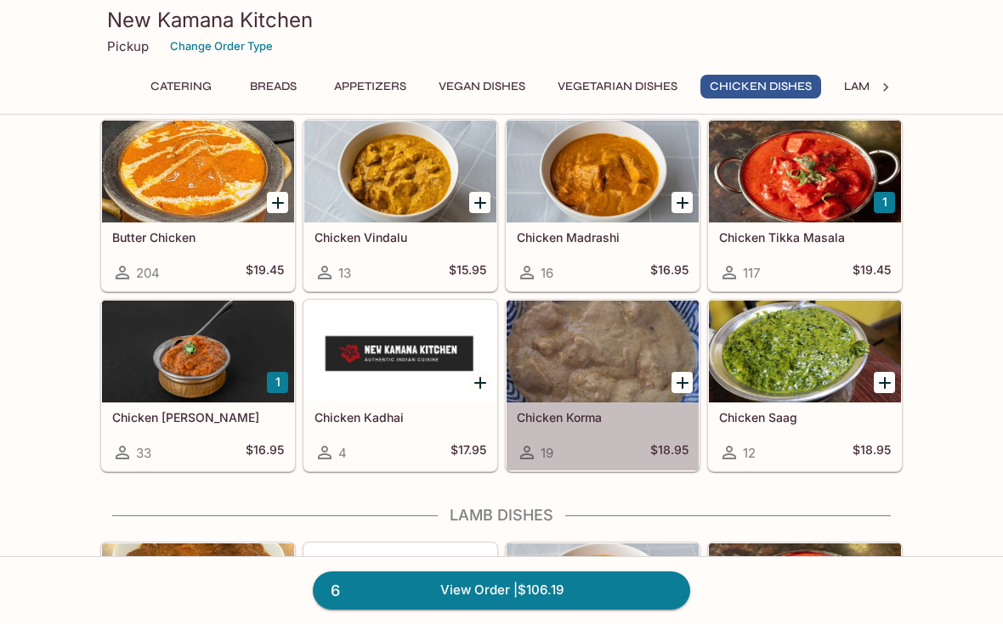
click at [567, 415] on h5 "Chicken Korma" at bounding box center [603, 417] width 172 height 14
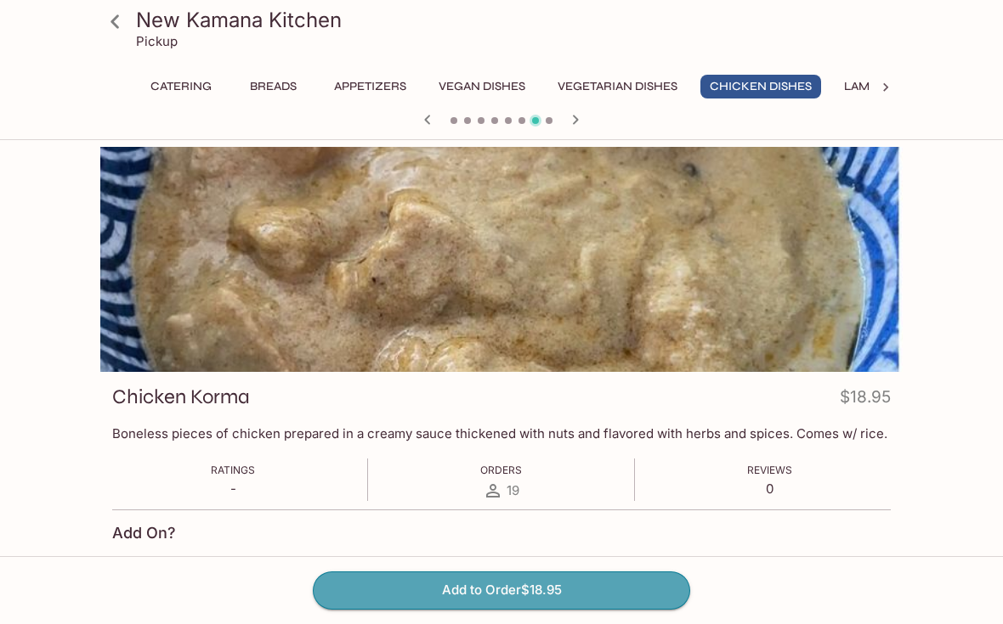
click at [647, 587] on button "Add to Order $18.95" at bounding box center [501, 590] width 377 height 37
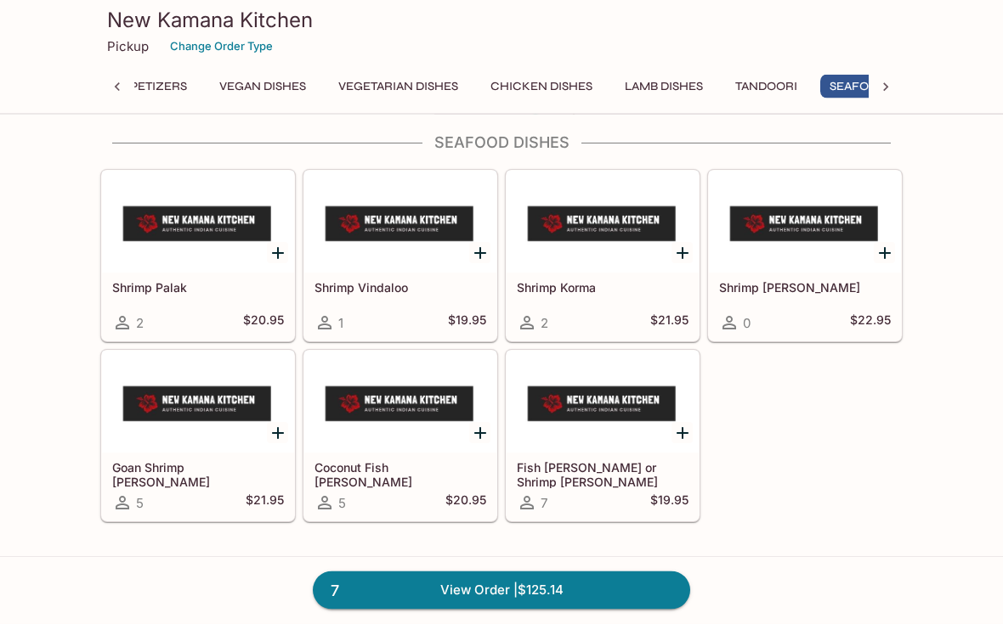
scroll to position [0, 301]
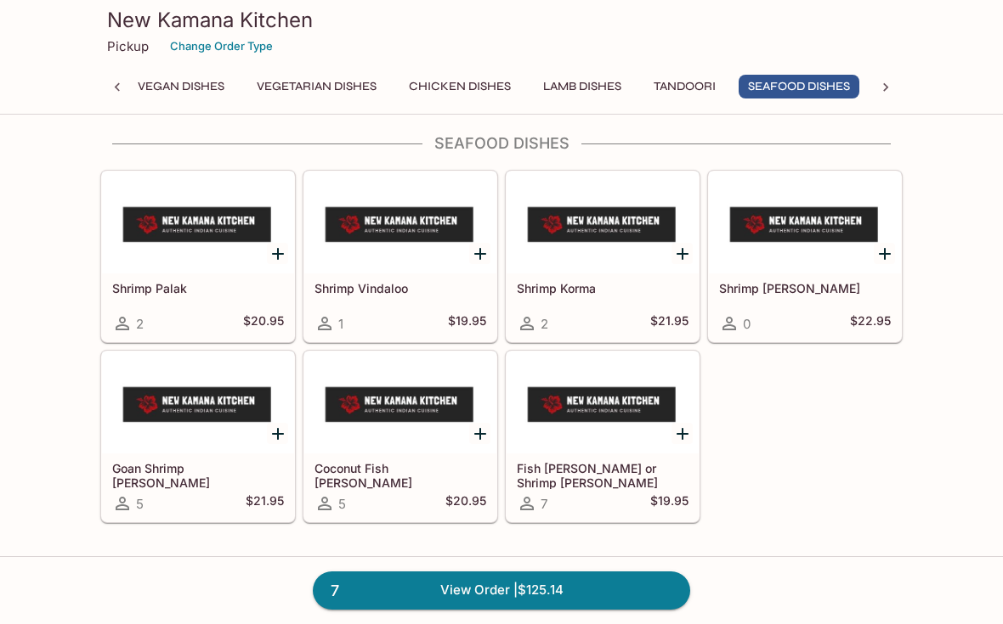
click at [376, 286] on h5 "Shrimp Vindaloo" at bounding box center [400, 288] width 172 height 14
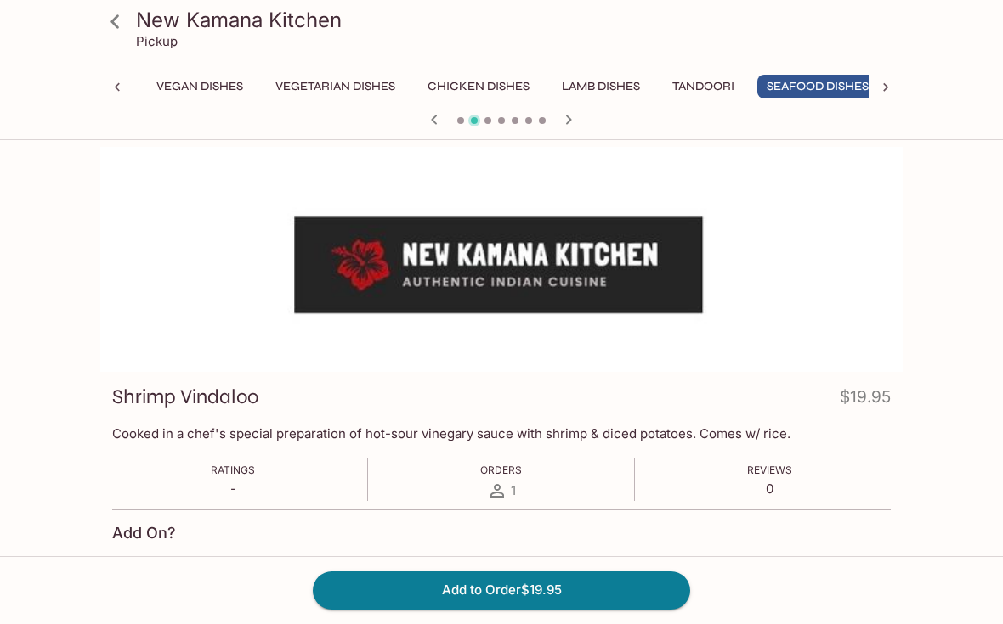
scroll to position [0, 301]
click at [118, 29] on icon at bounding box center [115, 22] width 30 height 30
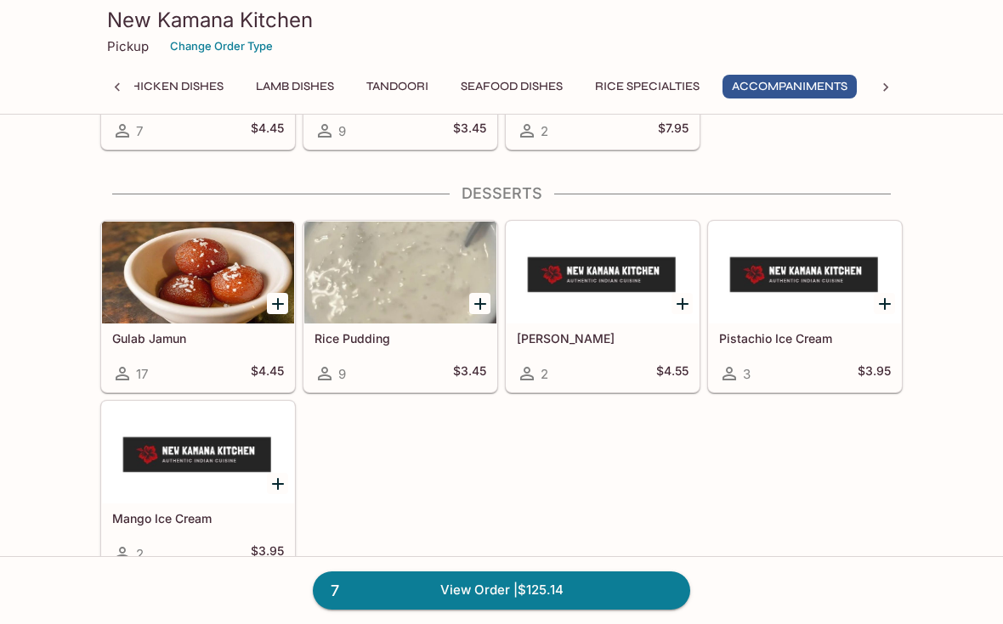
click at [558, 338] on h5 "[PERSON_NAME]" at bounding box center [603, 338] width 172 height 14
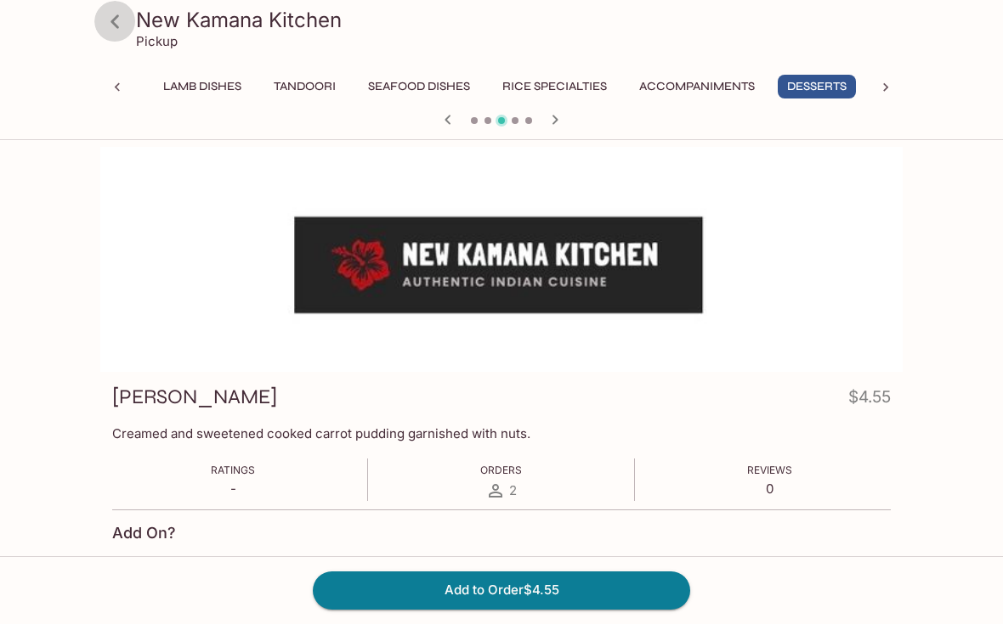
click at [116, 27] on icon at bounding box center [115, 22] width 30 height 30
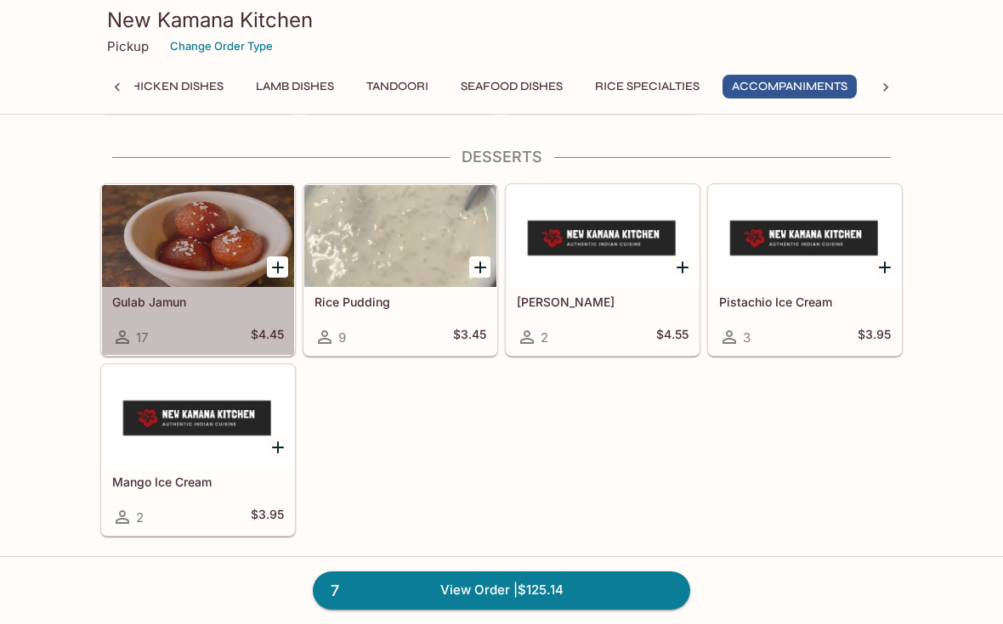
click at [155, 312] on div "Gulab Jamun 17 $4.45" at bounding box center [198, 321] width 192 height 68
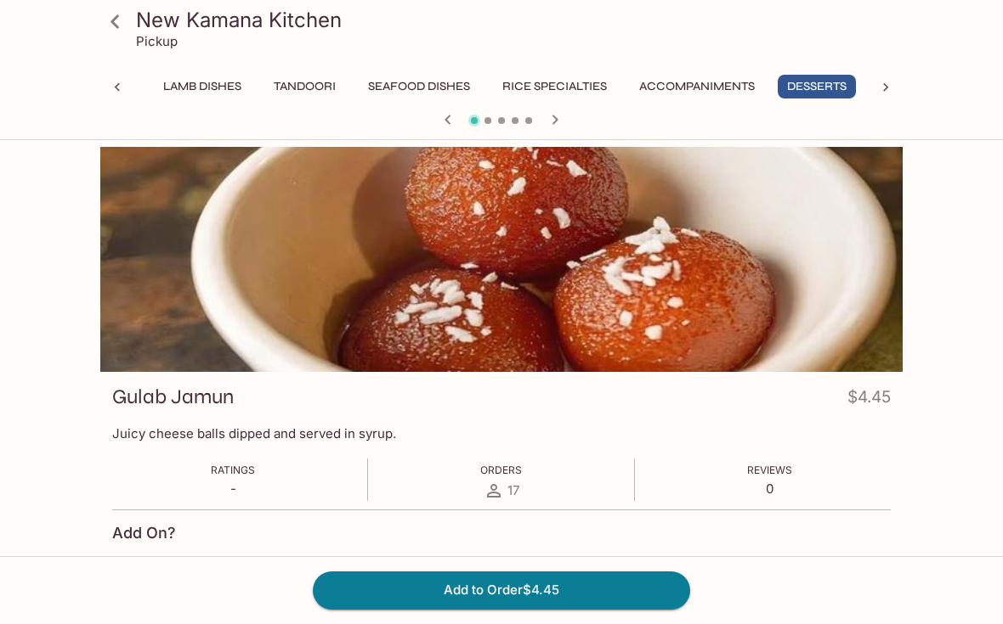
click at [653, 609] on button "Add to Order $4.45" at bounding box center [501, 590] width 377 height 37
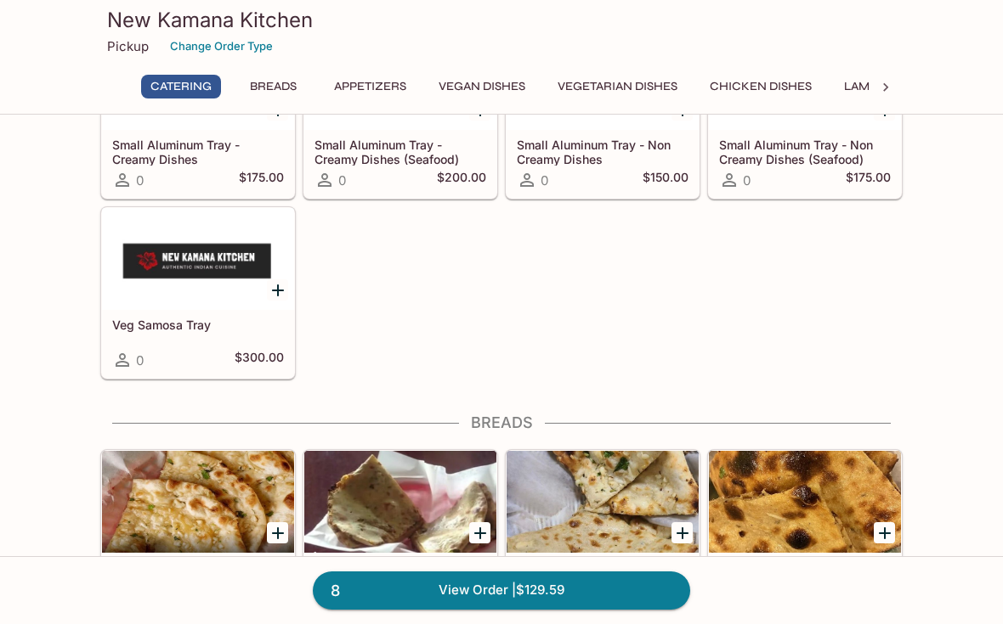
click at [881, 523] on icon "Add Roti" at bounding box center [884, 533] width 20 height 20
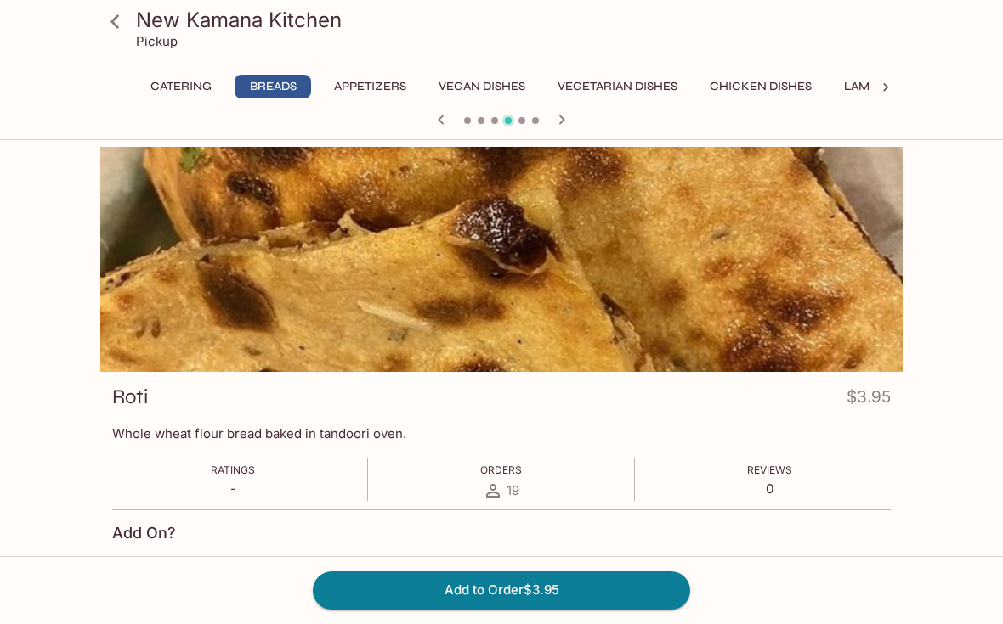
click at [649, 609] on button "Add to Order $3.95" at bounding box center [501, 590] width 377 height 37
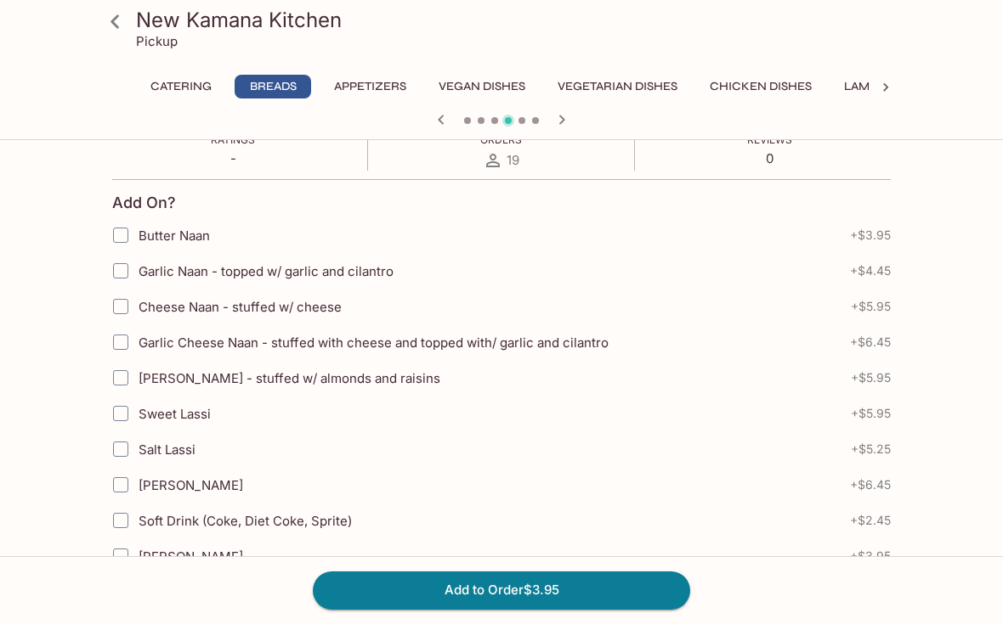
click at [121, 27] on icon at bounding box center [115, 22] width 30 height 30
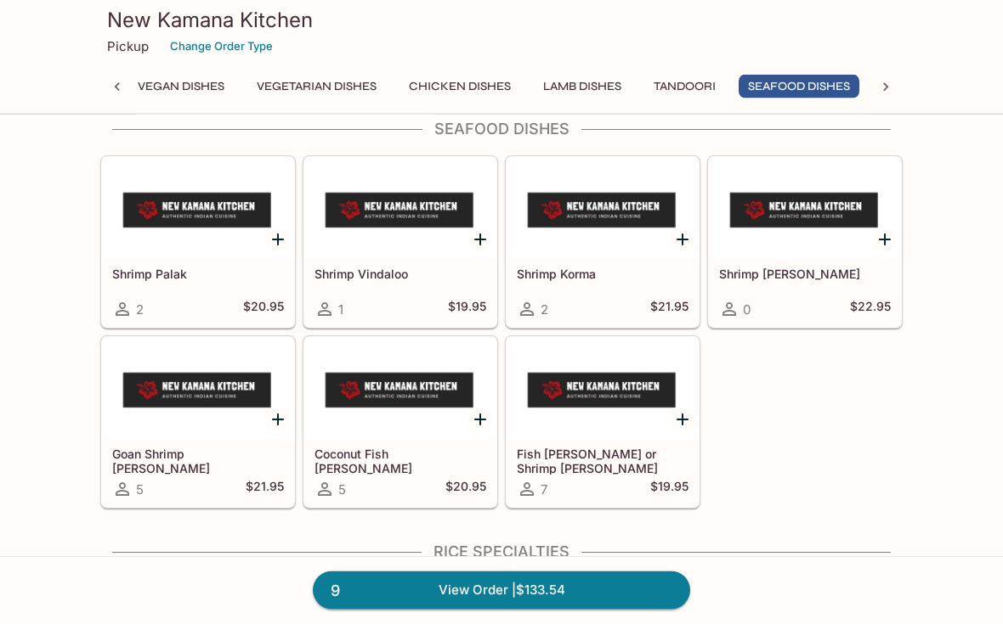
scroll to position [4392, 0]
click at [376, 275] on h5 "Shrimp Vindaloo" at bounding box center [400, 274] width 172 height 14
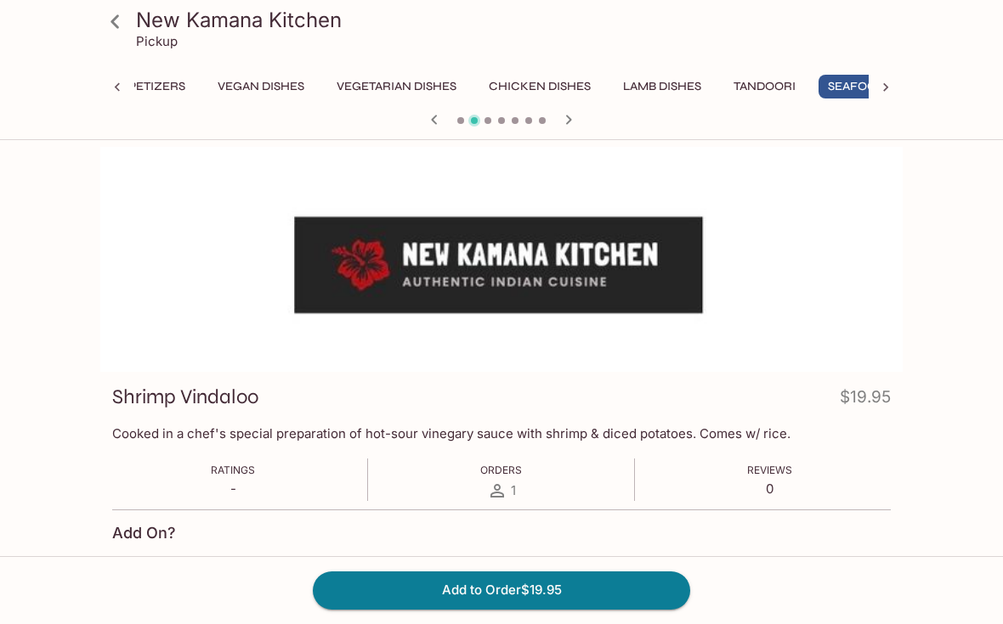
scroll to position [0, 301]
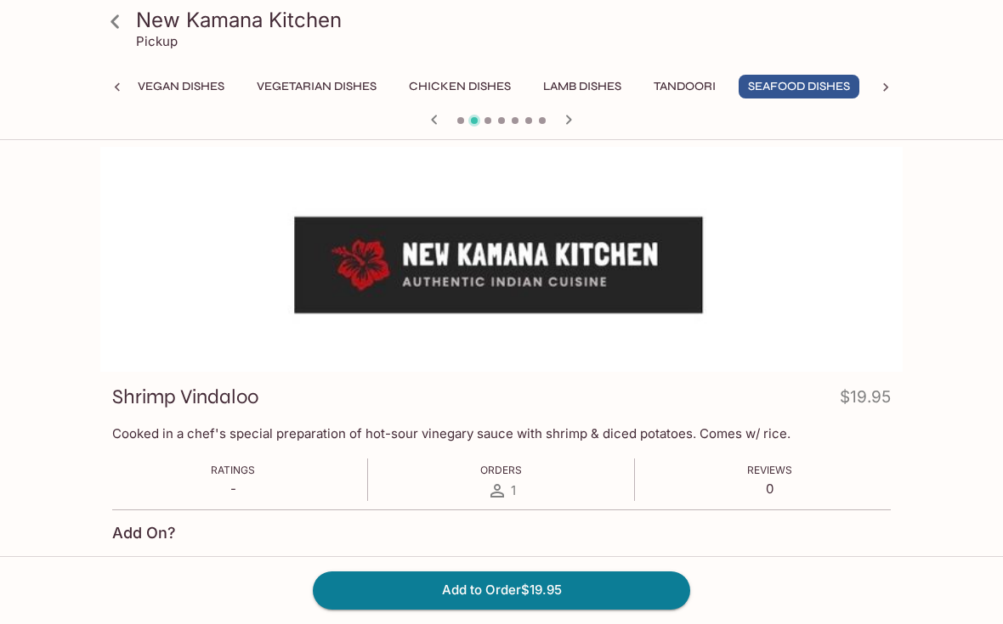
click at [653, 609] on button "Add to Order $19.95" at bounding box center [501, 590] width 377 height 37
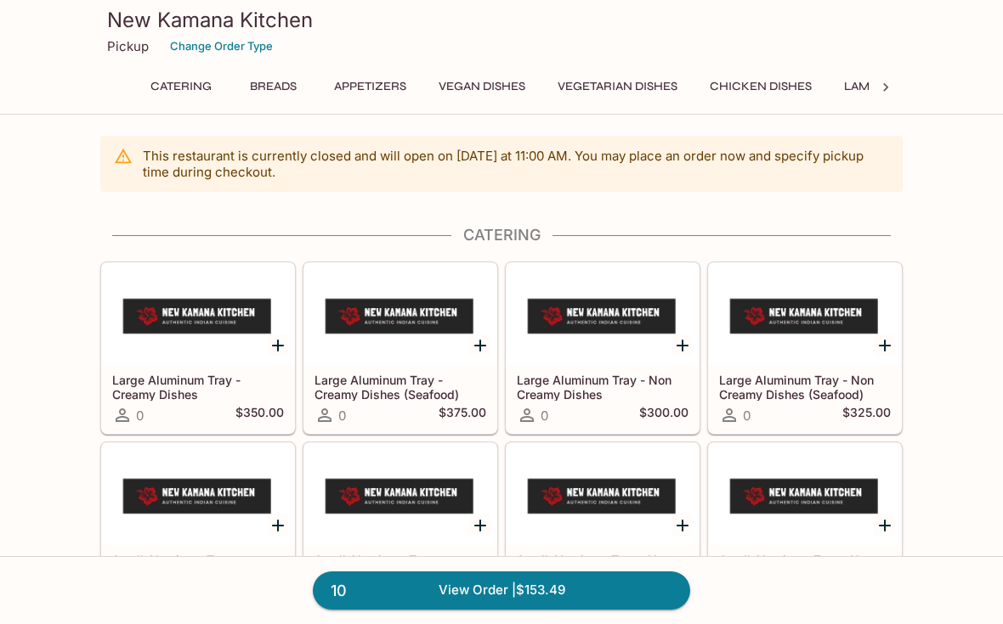
click at [646, 609] on link "10 View Order | $153.49" at bounding box center [501, 590] width 377 height 37
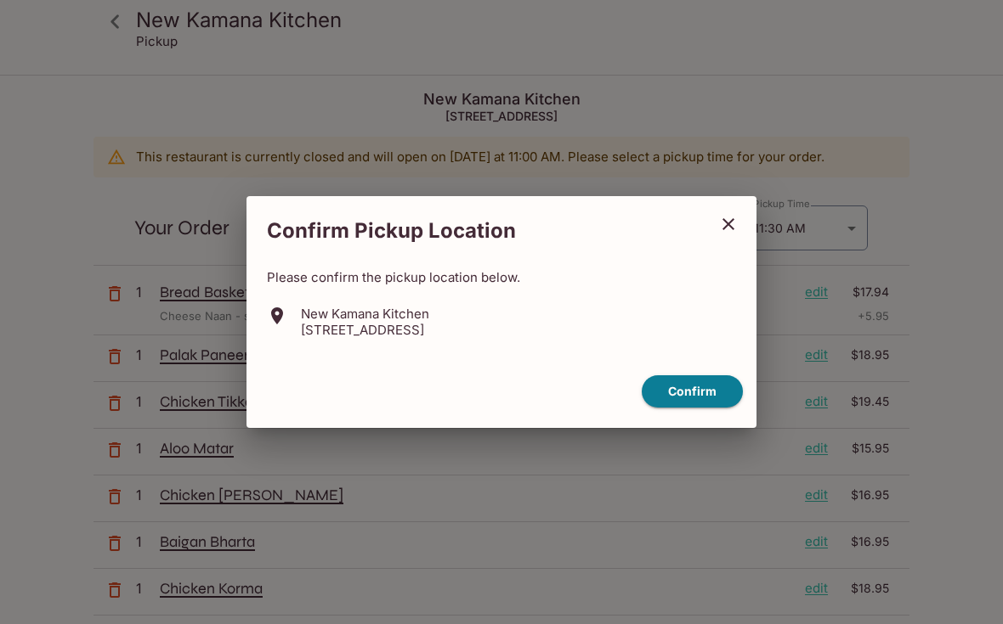
click at [694, 407] on button "Confirm" at bounding box center [691, 392] width 101 height 33
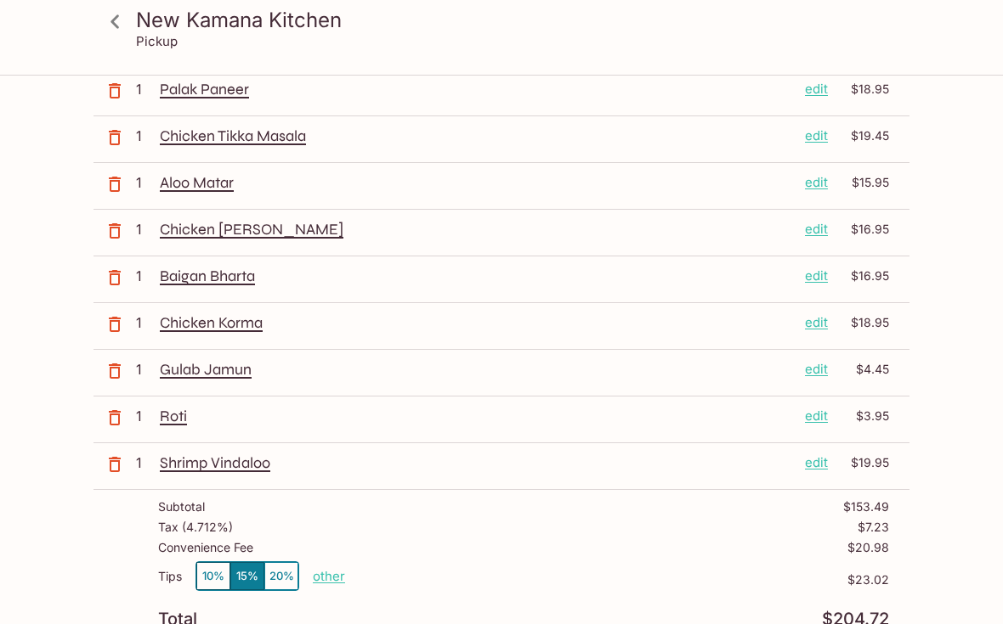
scroll to position [253, 0]
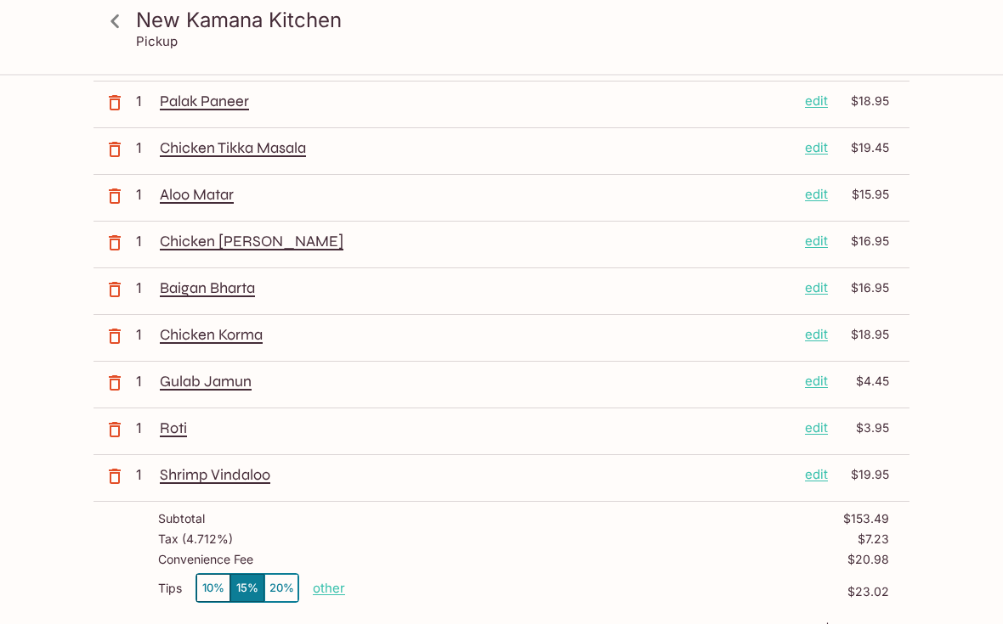
click at [207, 580] on button "10%" at bounding box center [213, 589] width 34 height 28
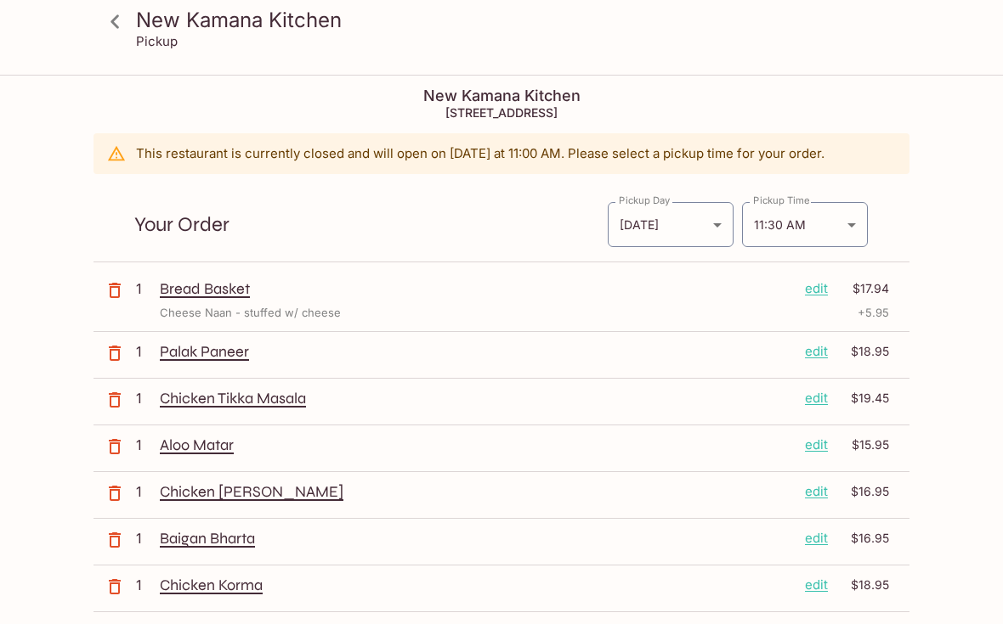
scroll to position [0, 0]
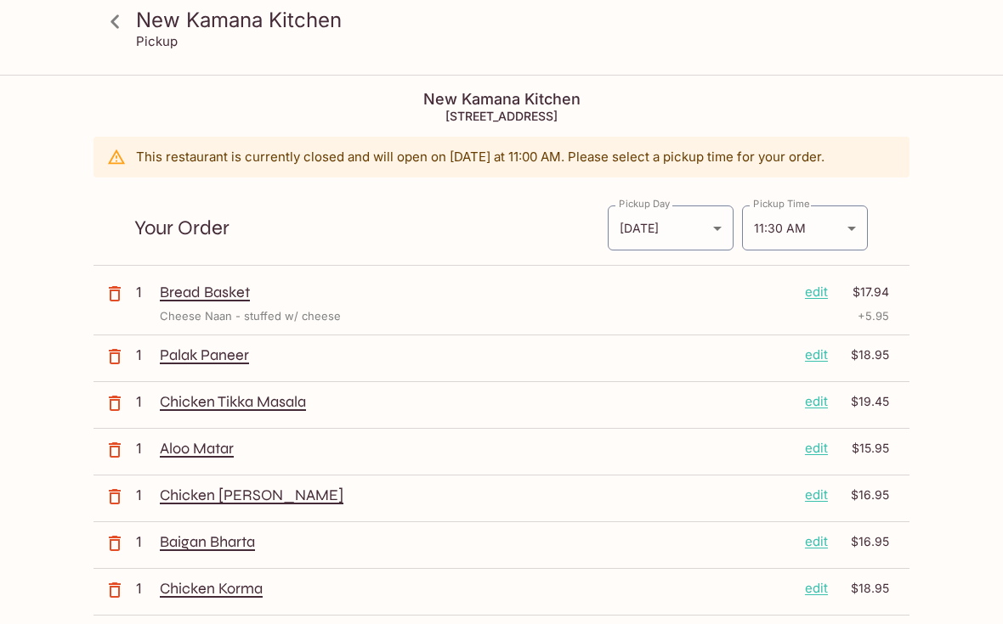
click at [850, 234] on body "New Kamana Kitchen Pickup New Kamana Kitchen 760 Palani Ave, Honolulu, HI 96816…" at bounding box center [501, 388] width 1003 height 624
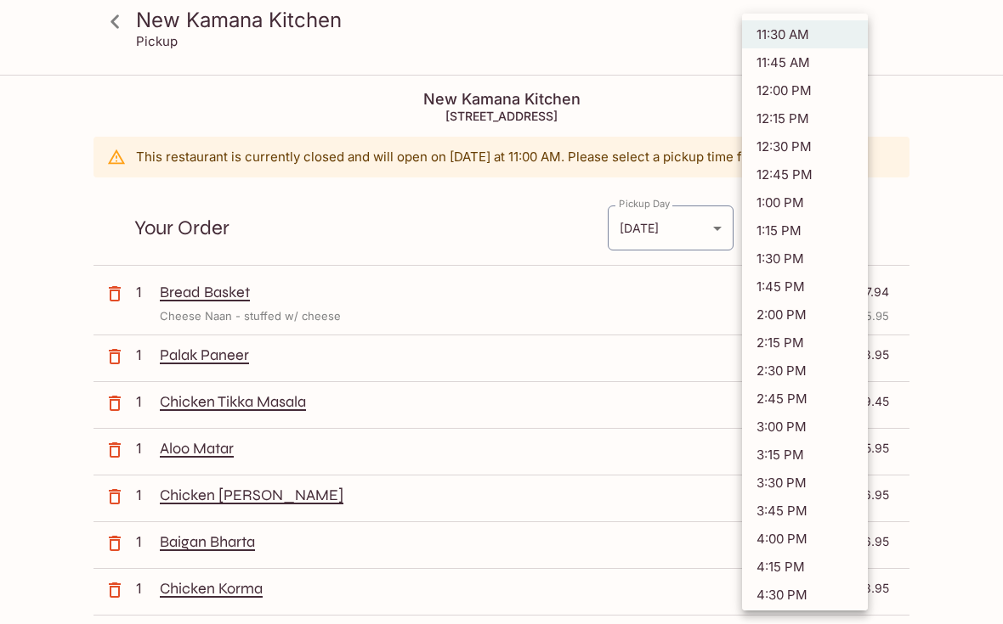
click at [776, 148] on li "12:30 PM" at bounding box center [805, 147] width 126 height 28
type input "2025-08-31T22:30:00.000000Z"
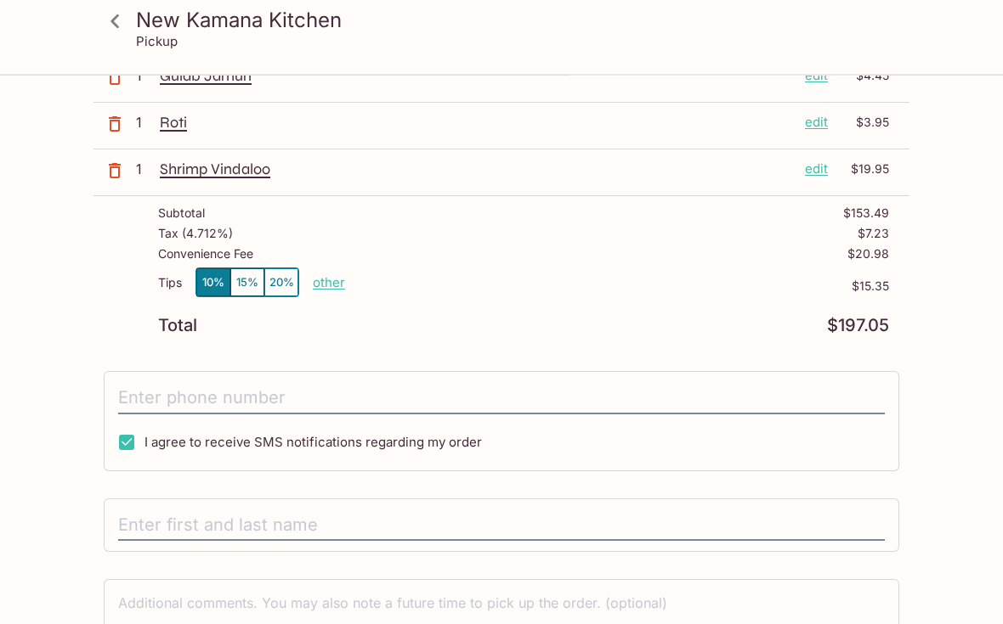
scroll to position [562, 0]
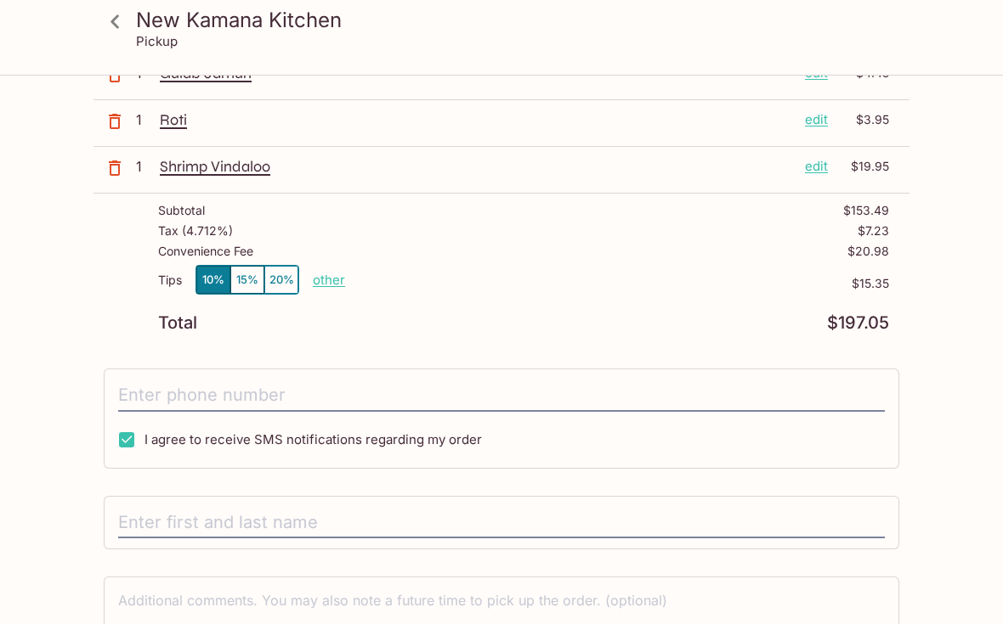
click at [196, 403] on input "tel" at bounding box center [501, 396] width 766 height 32
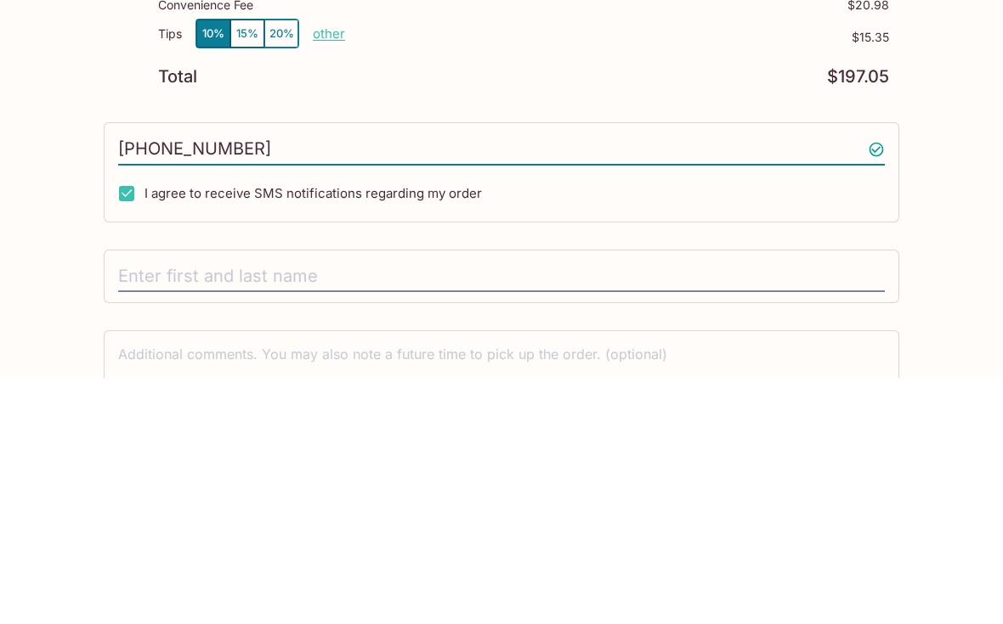
scroll to position [688, 0]
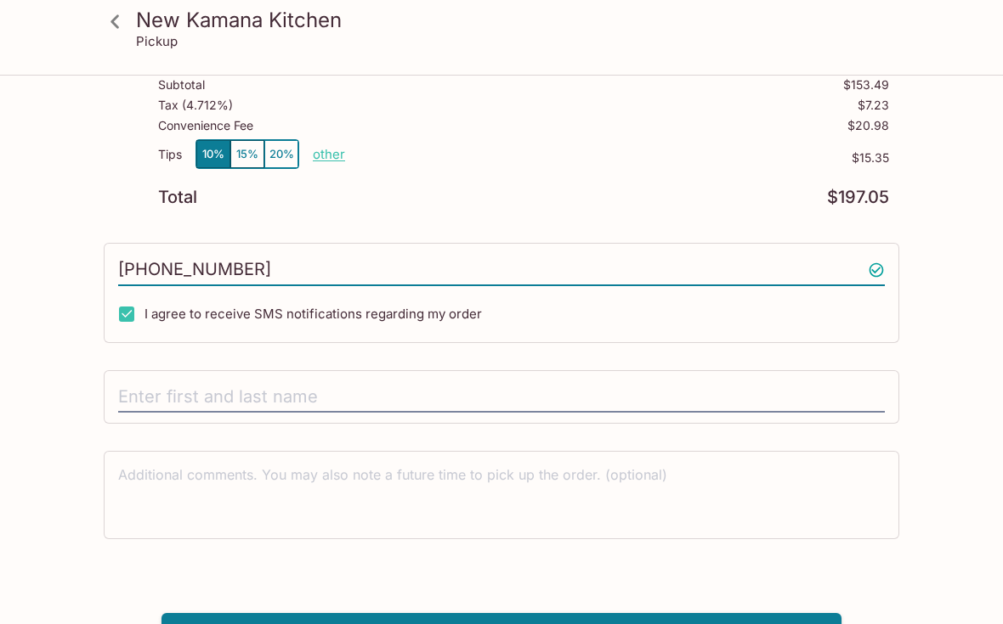
type input "(808) 277-1032"
click at [146, 401] on input "text" at bounding box center [501, 397] width 766 height 32
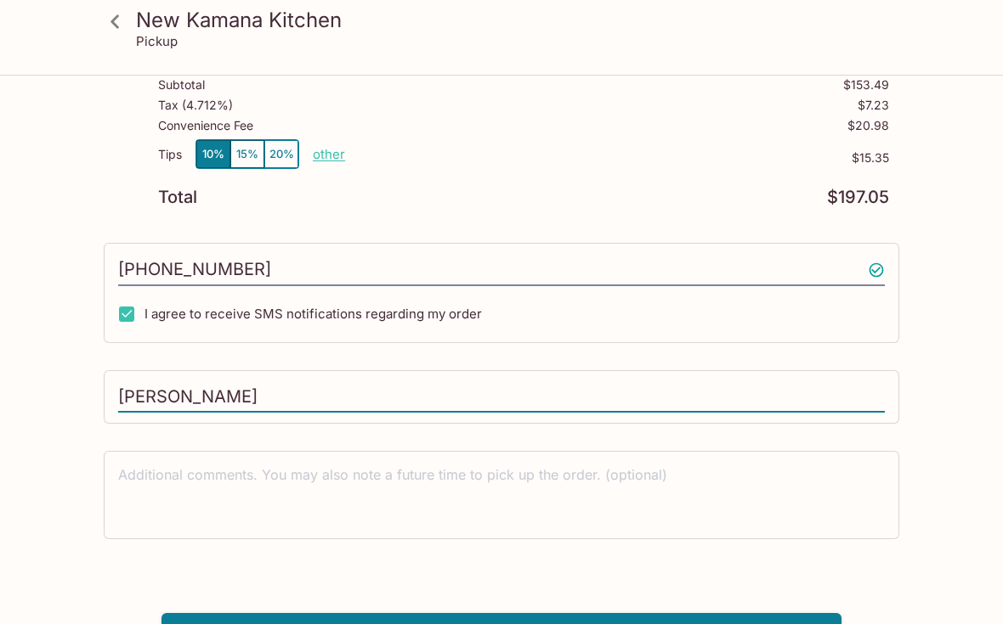
type input "Eugenia Parlet"
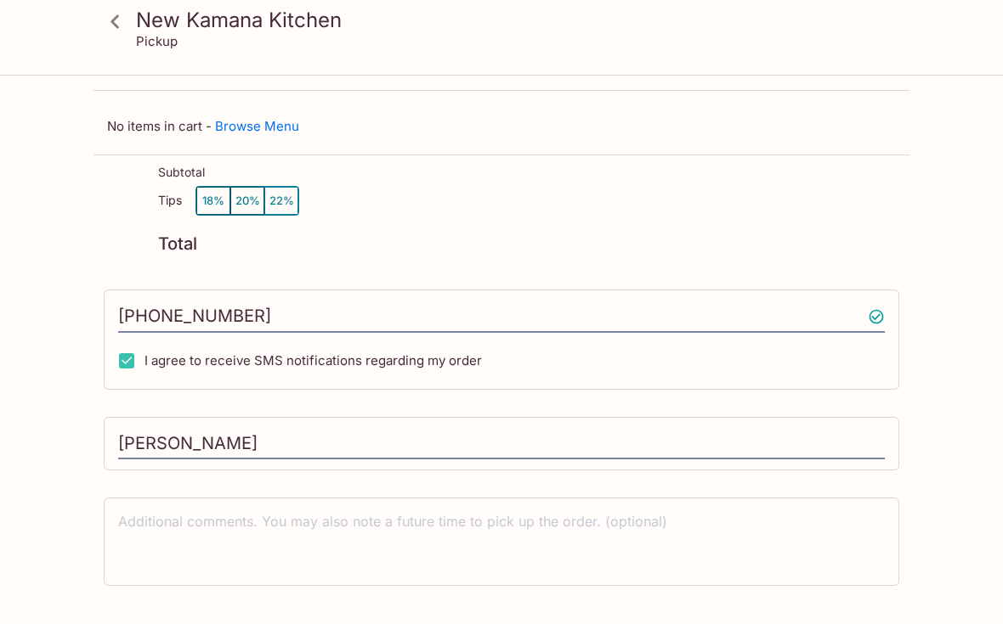
scroll to position [0, 0]
